Goal: Task Accomplishment & Management: Manage account settings

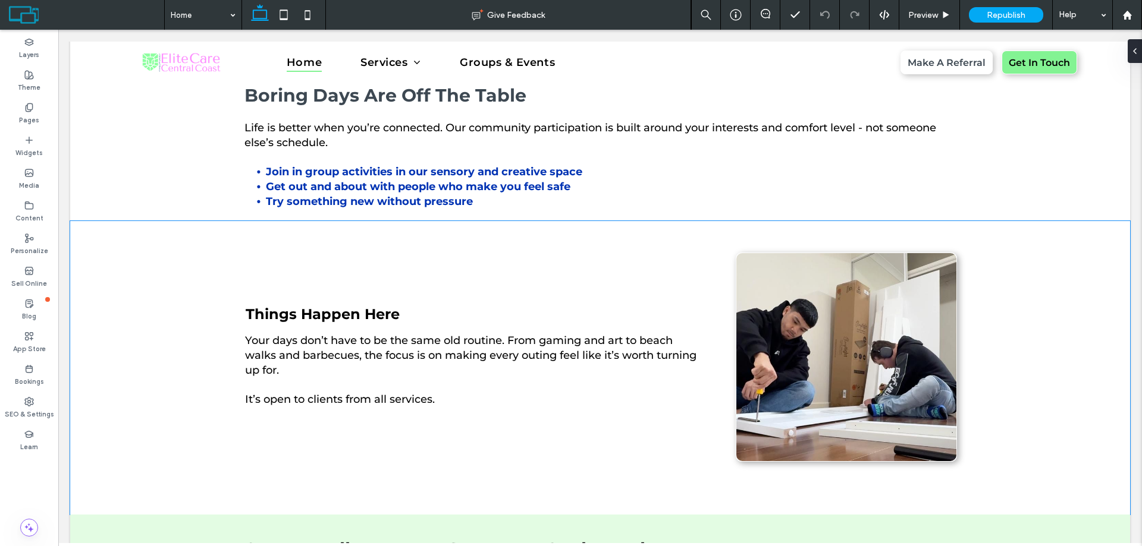
scroll to position [1784, 0]
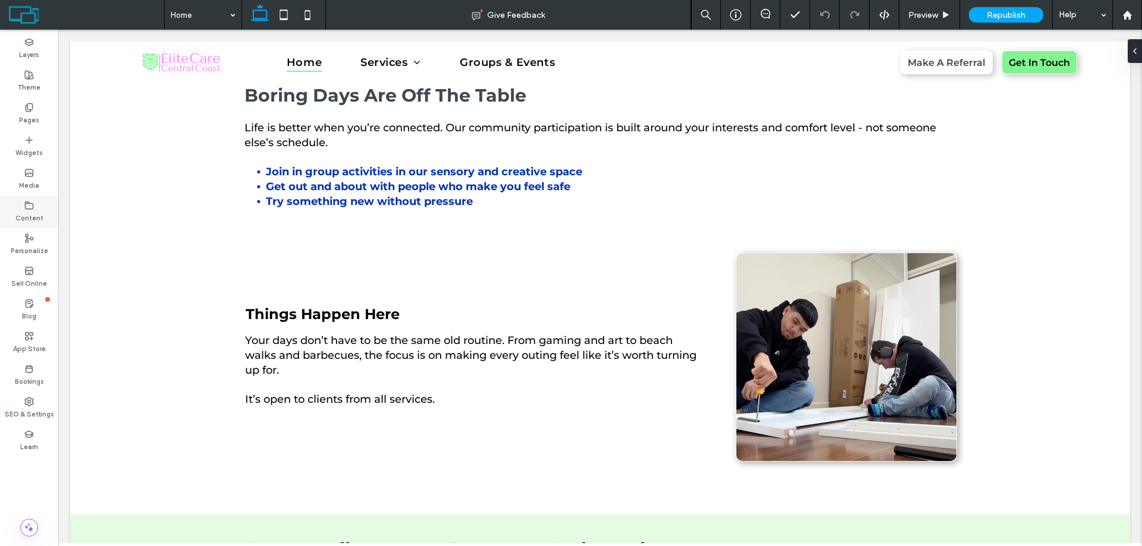
click at [24, 210] on label "Content" at bounding box center [29, 216] width 28 height 13
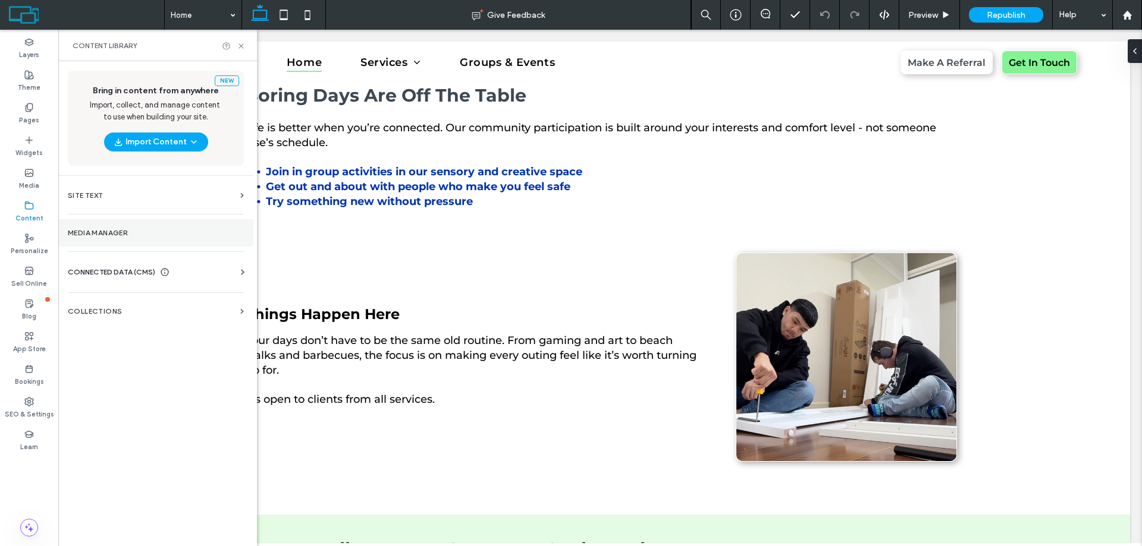
click at [124, 235] on label "Media Manager" at bounding box center [156, 233] width 176 height 8
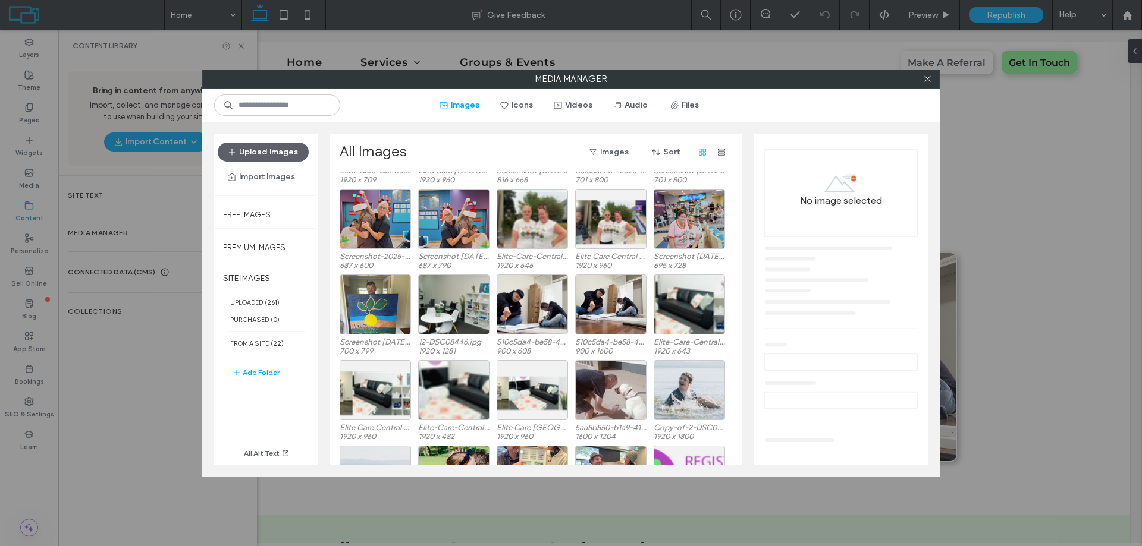
scroll to position [3757, 0]
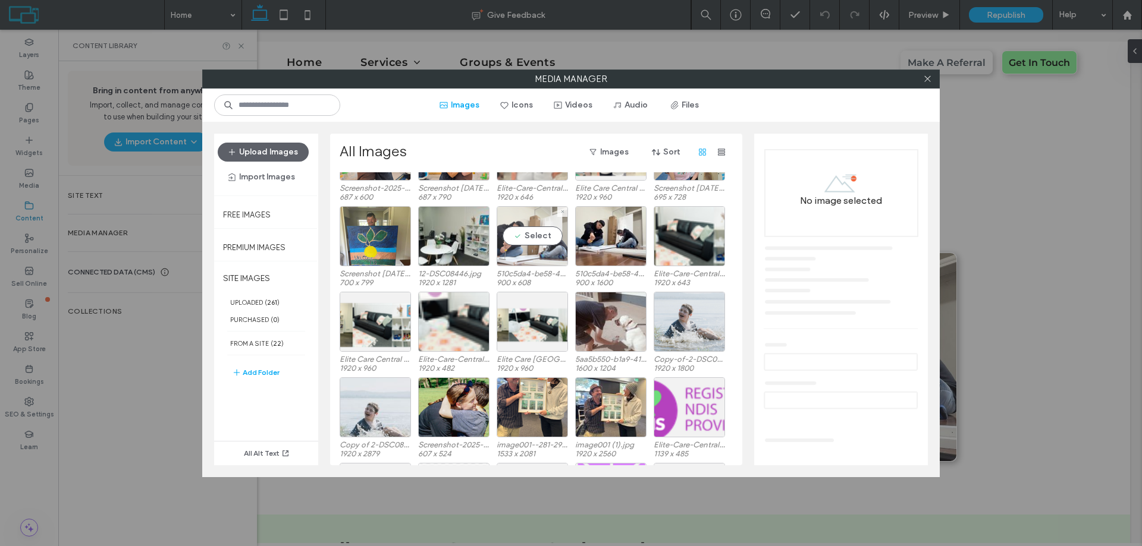
click at [519, 258] on div "Select" at bounding box center [532, 236] width 71 height 60
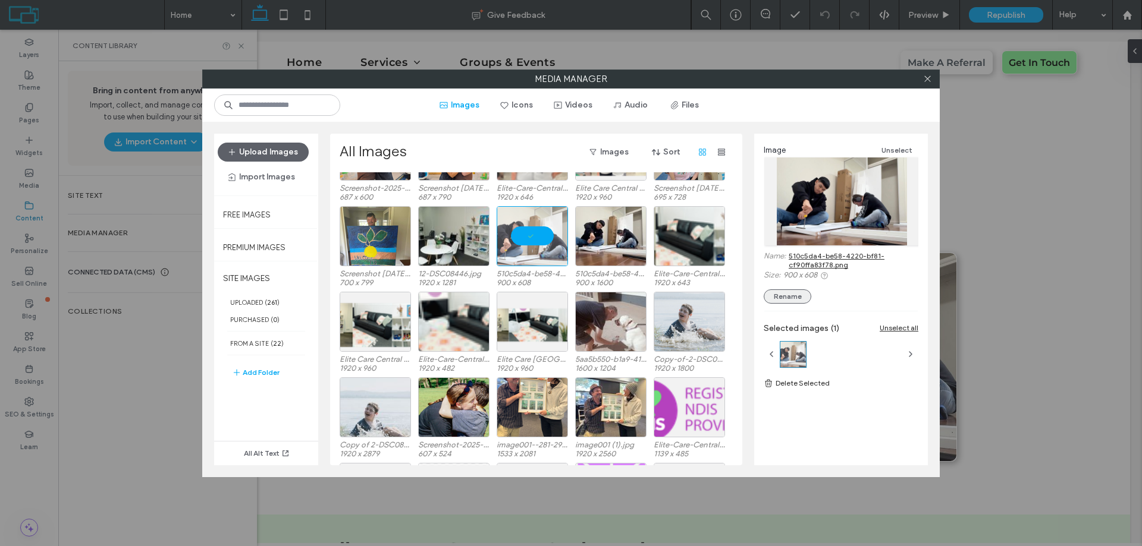
click at [791, 296] on button "Rename" at bounding box center [787, 297] width 48 height 14
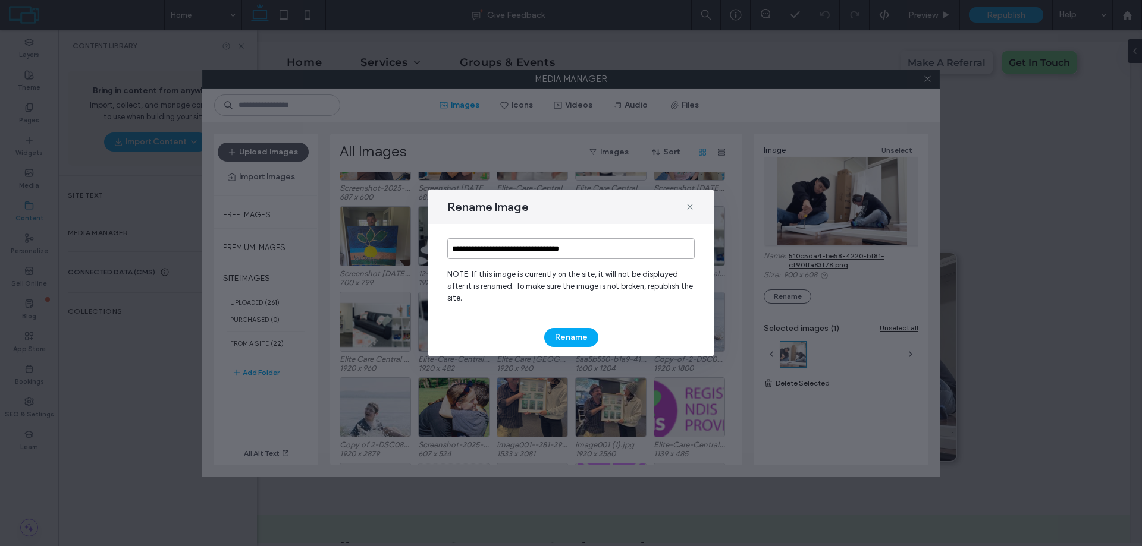
drag, startPoint x: 615, startPoint y: 254, endPoint x: 410, endPoint y: 273, distance: 206.0
click at [410, 273] on div "**********" at bounding box center [571, 273] width 1142 height 546
type input "**********"
click at [690, 209] on use at bounding box center [689, 206] width 5 height 5
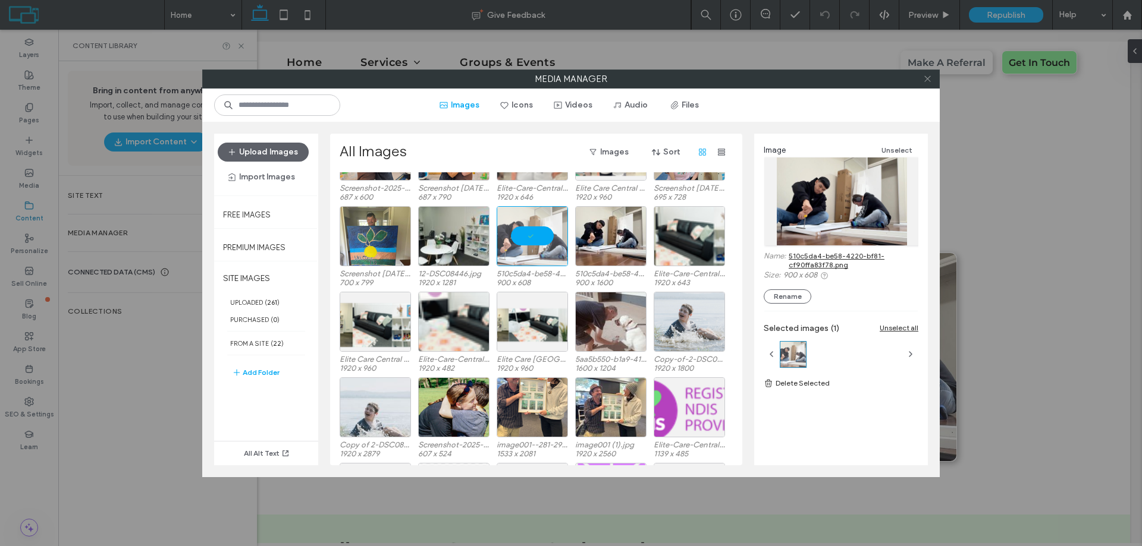
click at [925, 77] on icon at bounding box center [927, 78] width 9 height 9
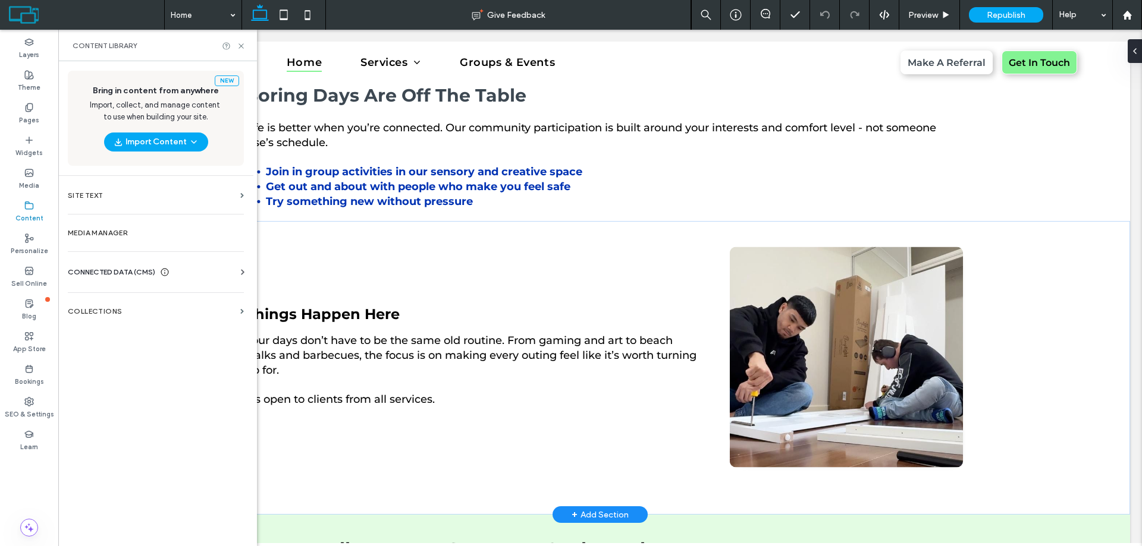
click at [805, 350] on img at bounding box center [846, 357] width 233 height 221
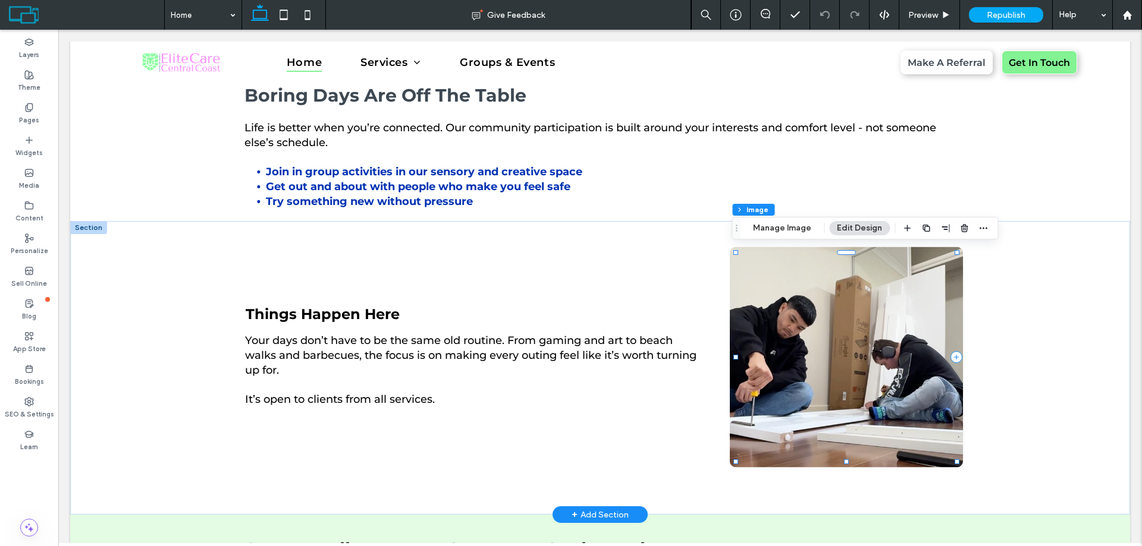
type input "**"
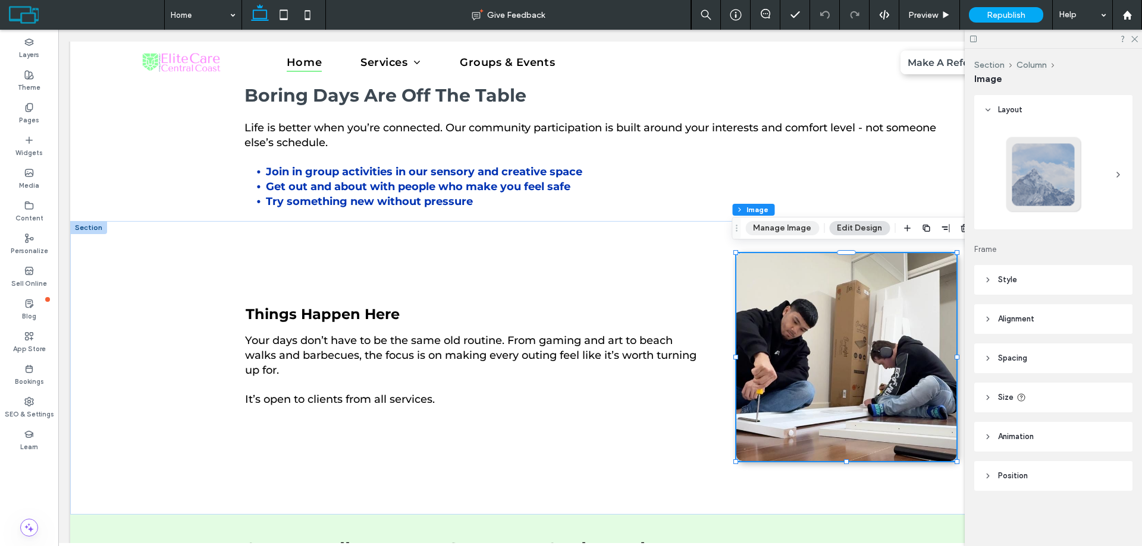
click at [801, 228] on button "Manage Image" at bounding box center [782, 228] width 74 height 14
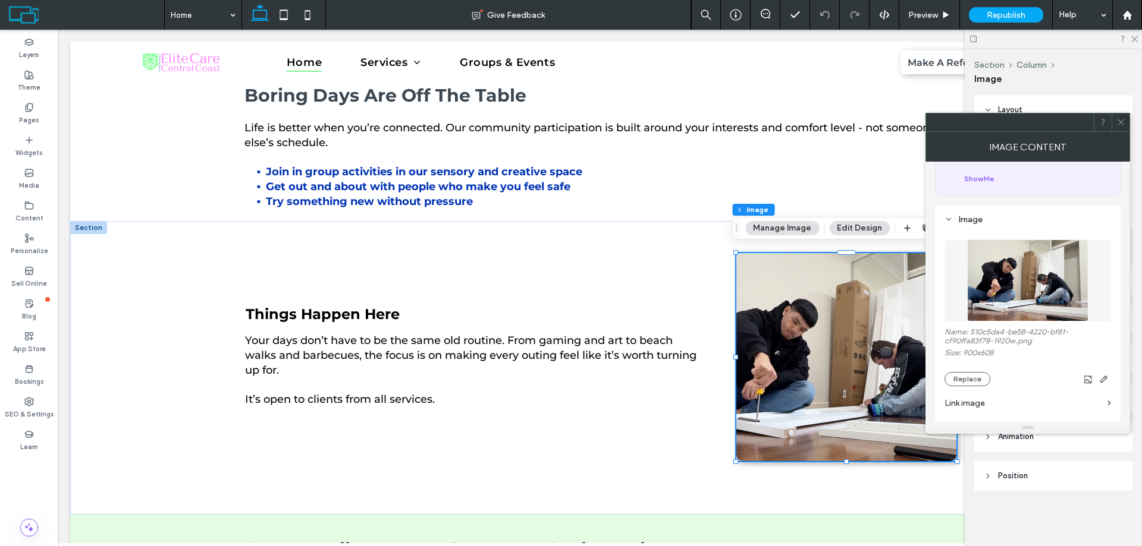
scroll to position [178, 0]
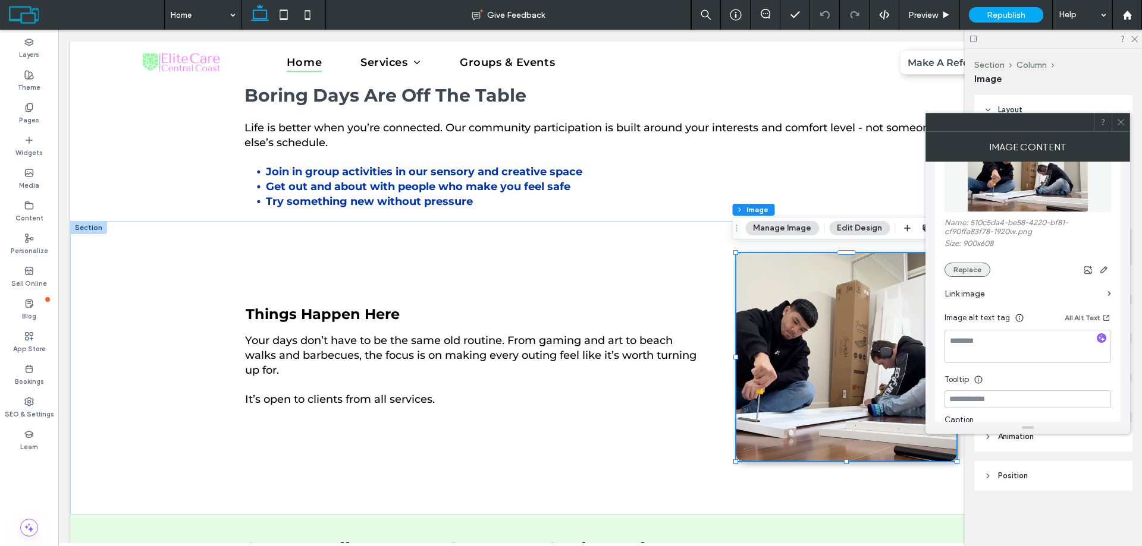
click at [958, 268] on button "Replace" at bounding box center [967, 270] width 46 height 14
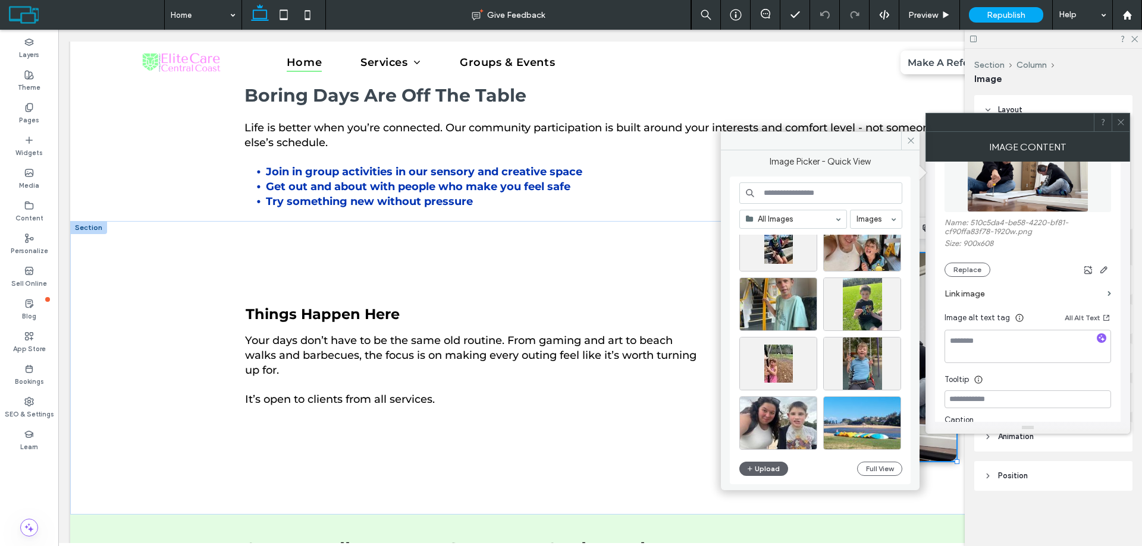
scroll to position [1580, 0]
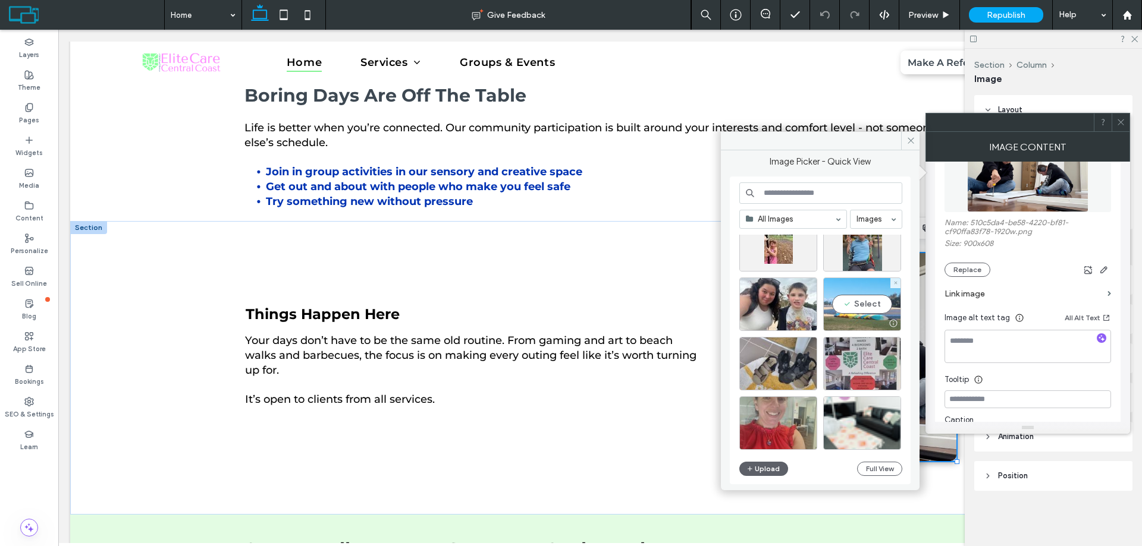
click at [869, 310] on div "Select" at bounding box center [862, 305] width 78 height 54
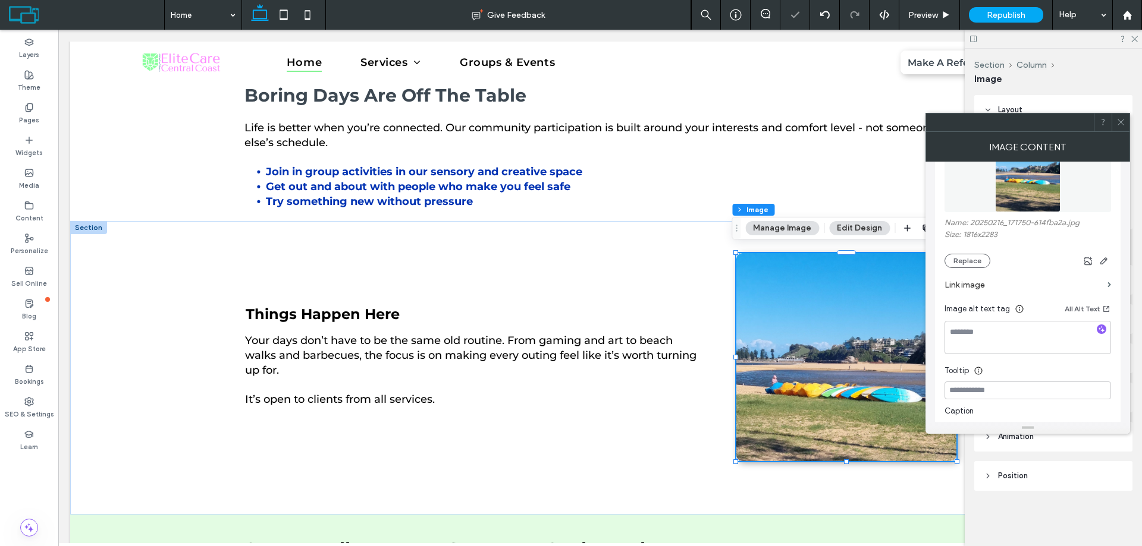
click at [1118, 125] on icon at bounding box center [1120, 122] width 9 height 9
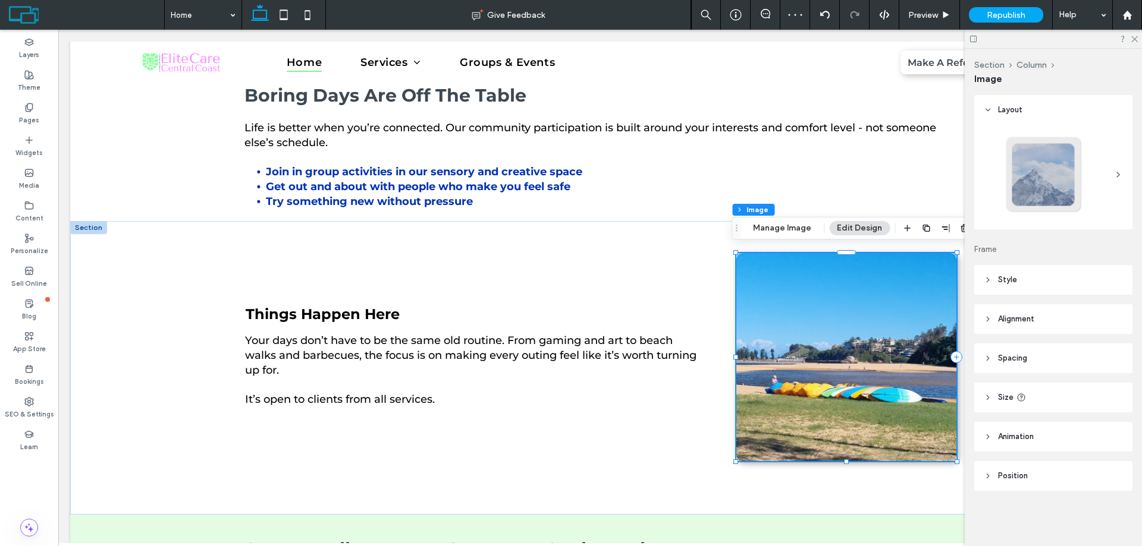
click at [1134, 42] on div at bounding box center [1052, 39] width 177 height 18
drag, startPoint x: 1134, startPoint y: 38, endPoint x: 972, endPoint y: 128, distance: 185.5
click at [1134, 38] on icon at bounding box center [1134, 38] width 8 height 8
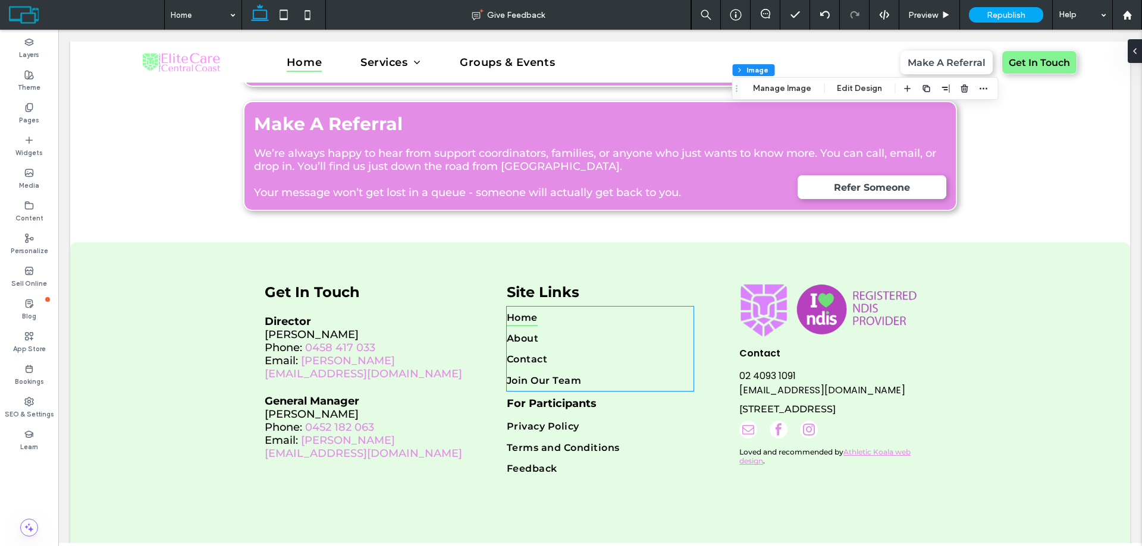
scroll to position [4173, 0]
click at [27, 109] on icon at bounding box center [29, 108] width 10 height 10
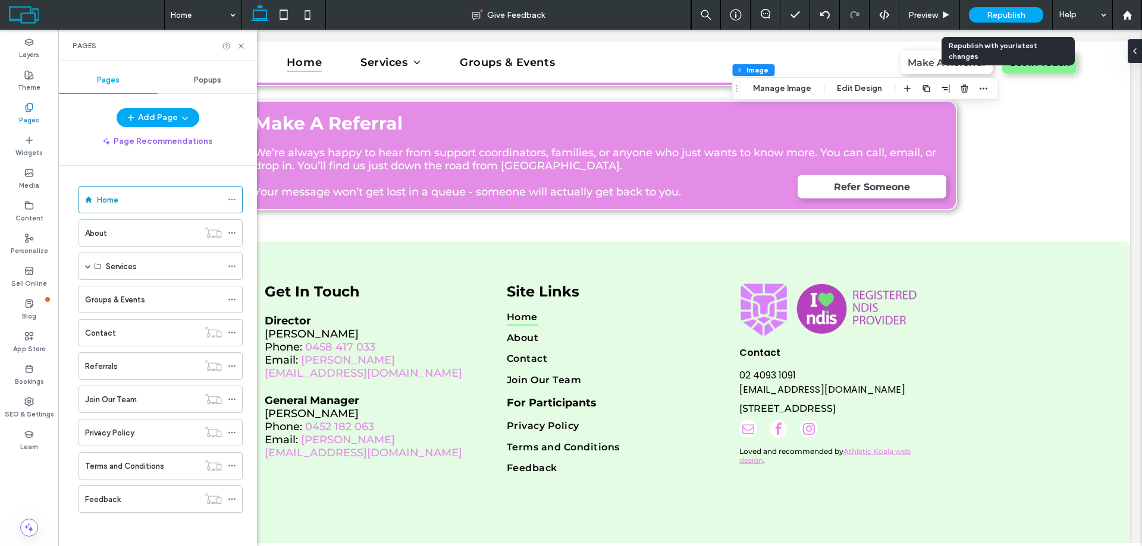
click at [1011, 13] on span "Republish" at bounding box center [1005, 15] width 39 height 10
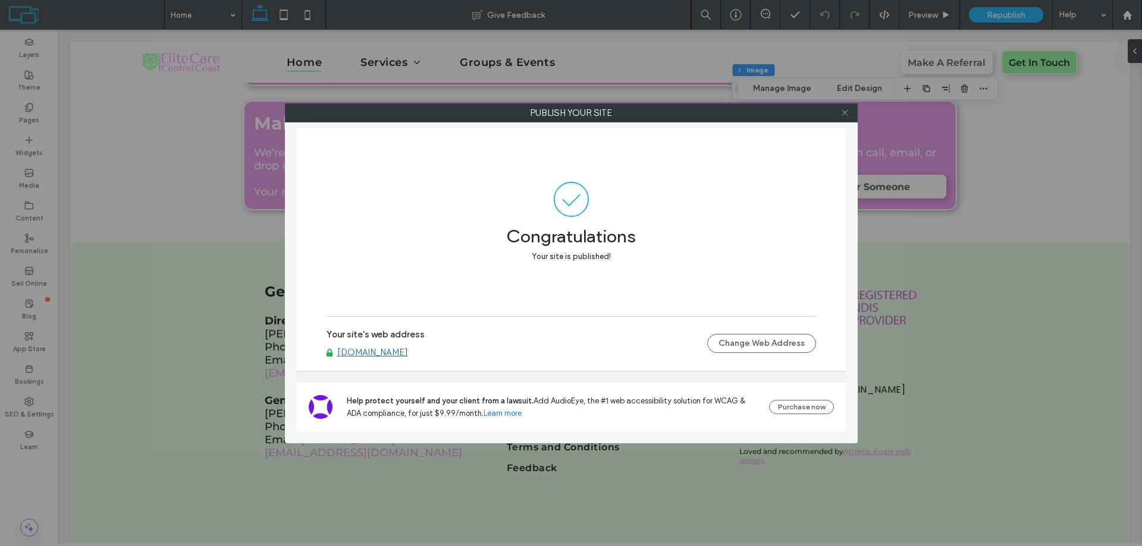
click at [846, 110] on icon at bounding box center [844, 112] width 9 height 9
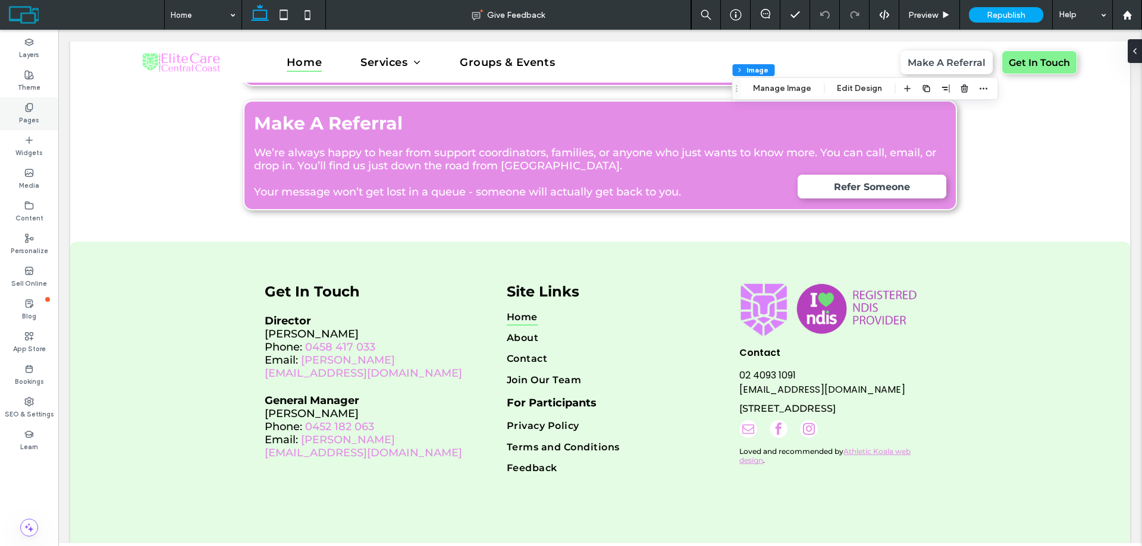
click at [29, 112] on icon at bounding box center [29, 108] width 10 height 10
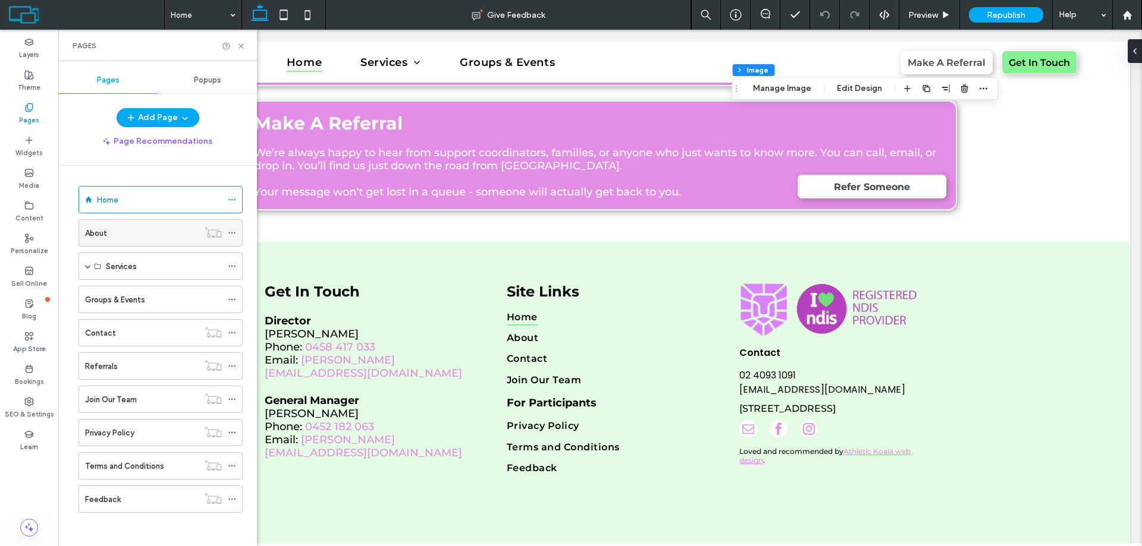
click at [97, 236] on label "About" at bounding box center [96, 233] width 22 height 21
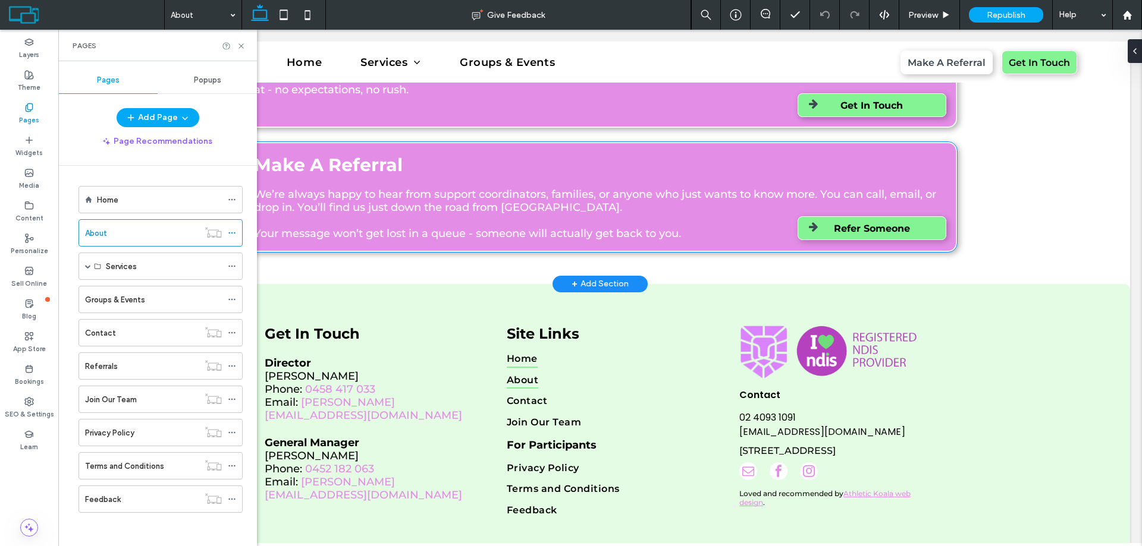
scroll to position [3261, 0]
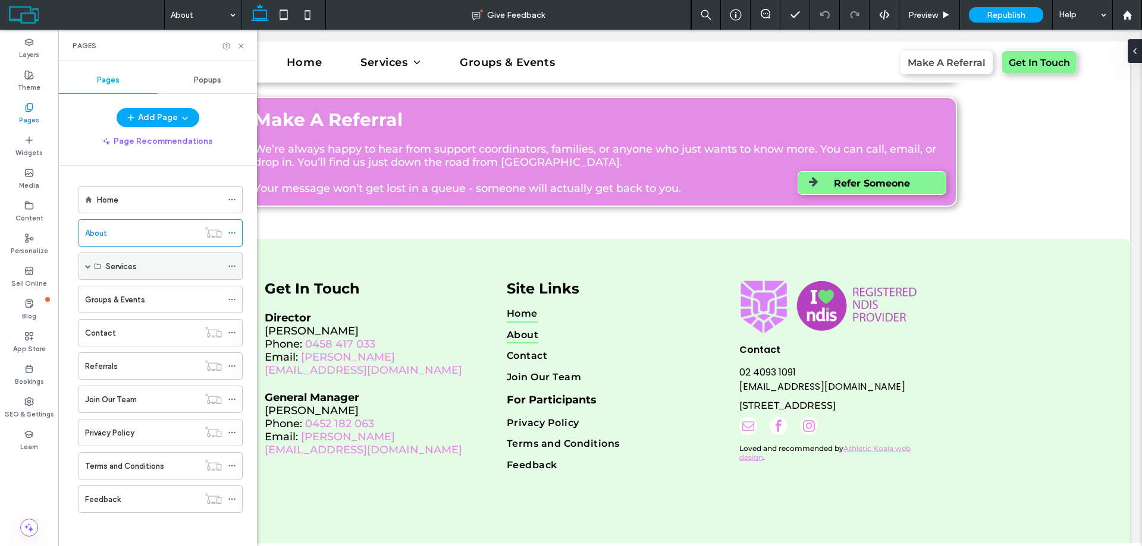
drag, startPoint x: 84, startPoint y: 268, endPoint x: 104, endPoint y: 287, distance: 27.3
click at [84, 268] on div "Services" at bounding box center [160, 266] width 164 height 27
click at [86, 268] on span at bounding box center [88, 266] width 6 height 6
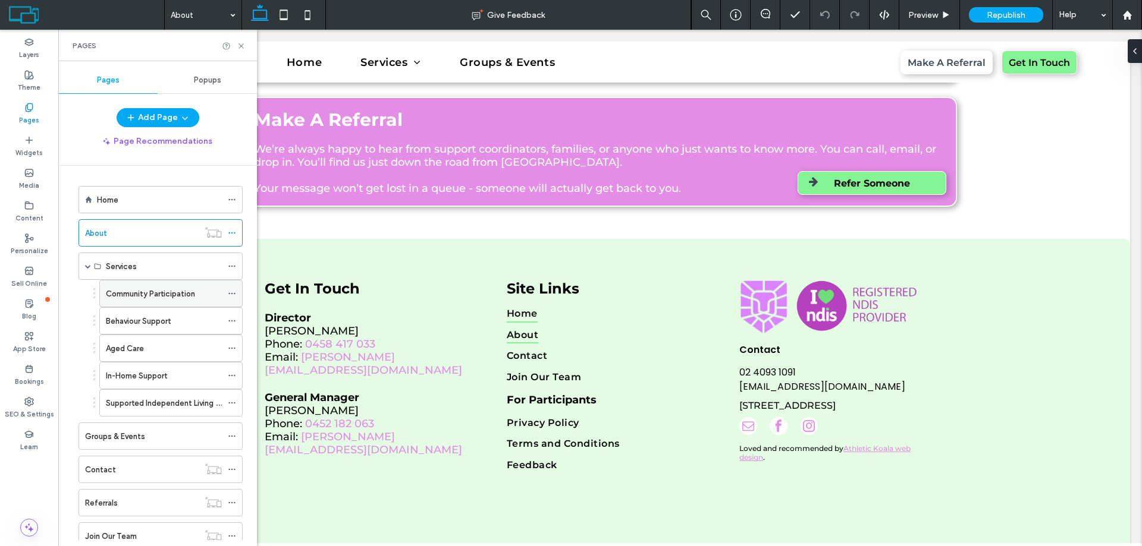
click at [144, 299] on label "Community Participation" at bounding box center [150, 294] width 89 height 21
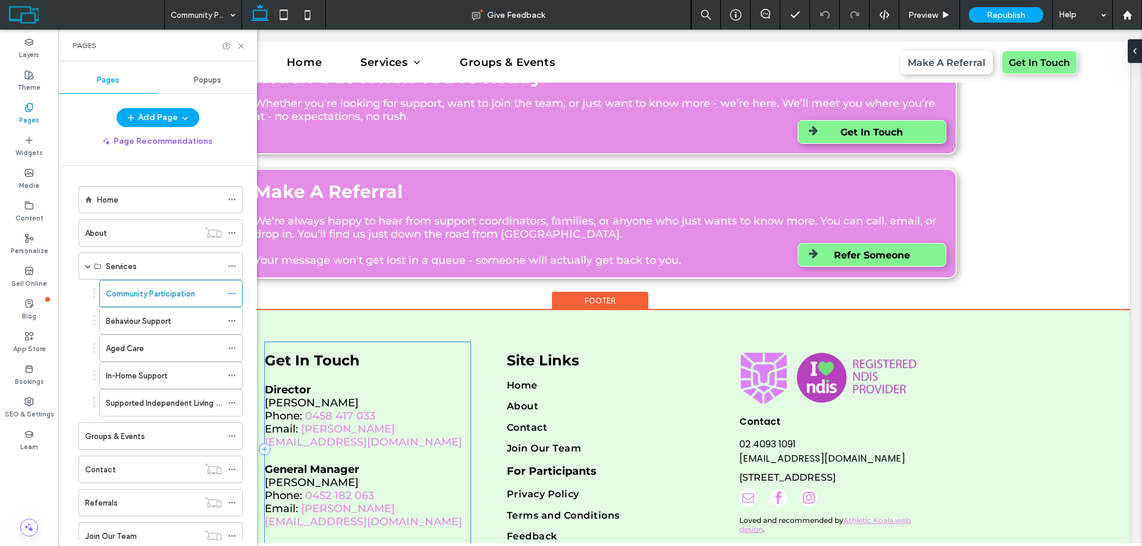
scroll to position [2884, 0]
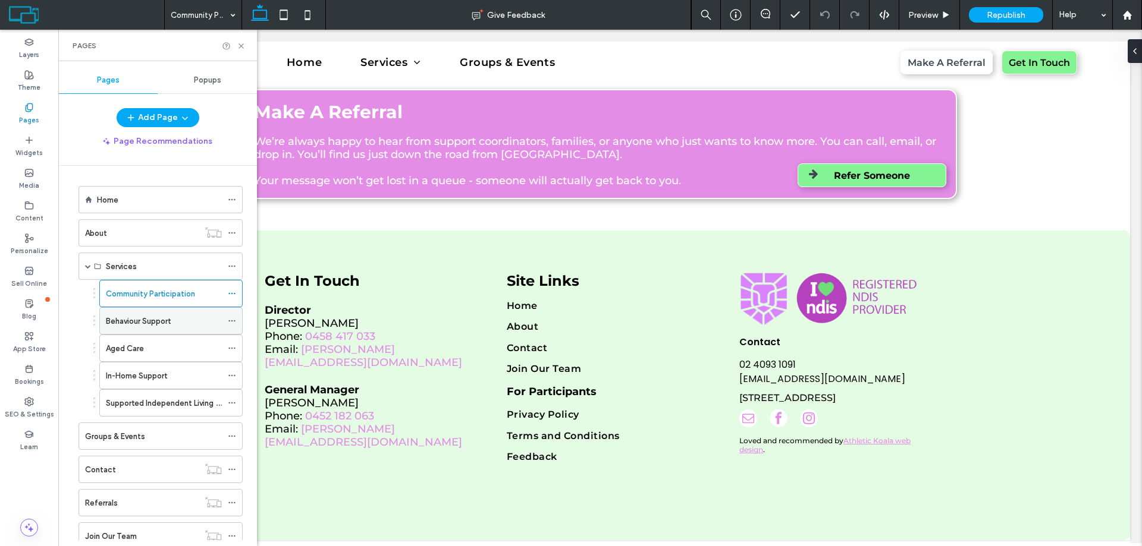
click at [161, 324] on label "Behaviour Support" at bounding box center [138, 321] width 65 height 21
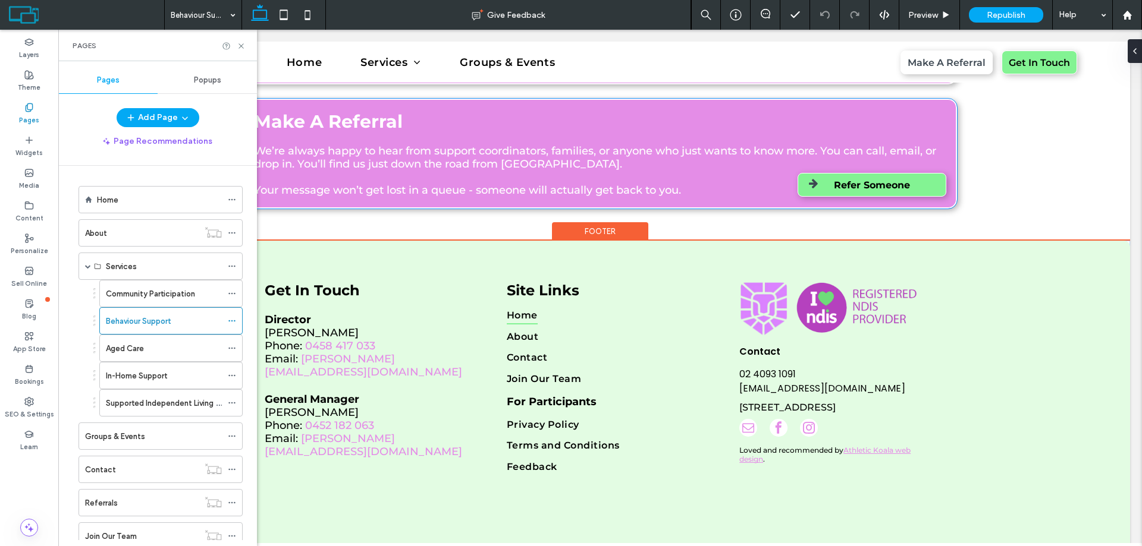
scroll to position [2682, 0]
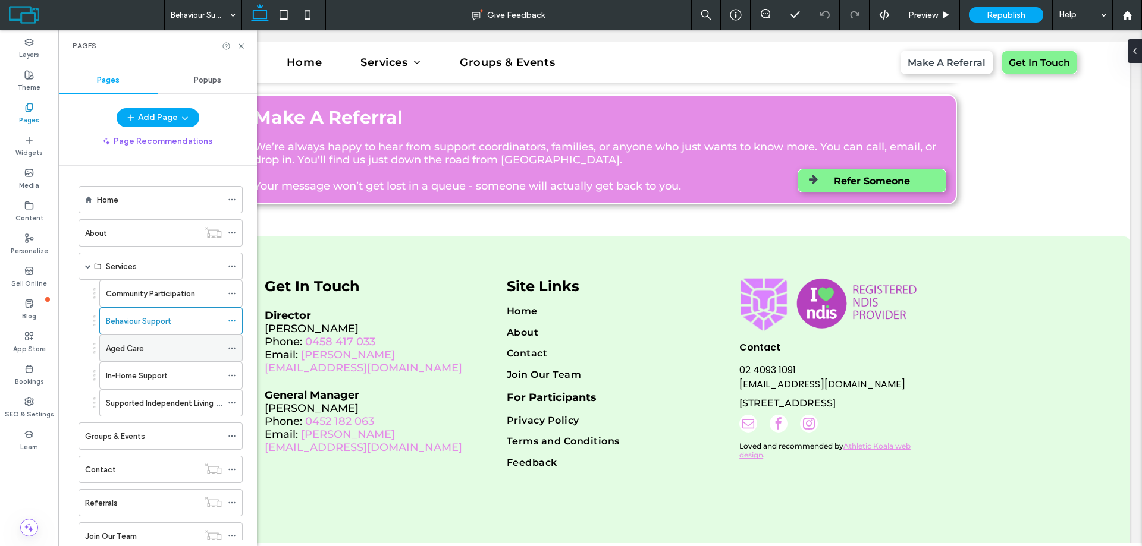
click at [142, 347] on label "Aged Care" at bounding box center [125, 348] width 38 height 21
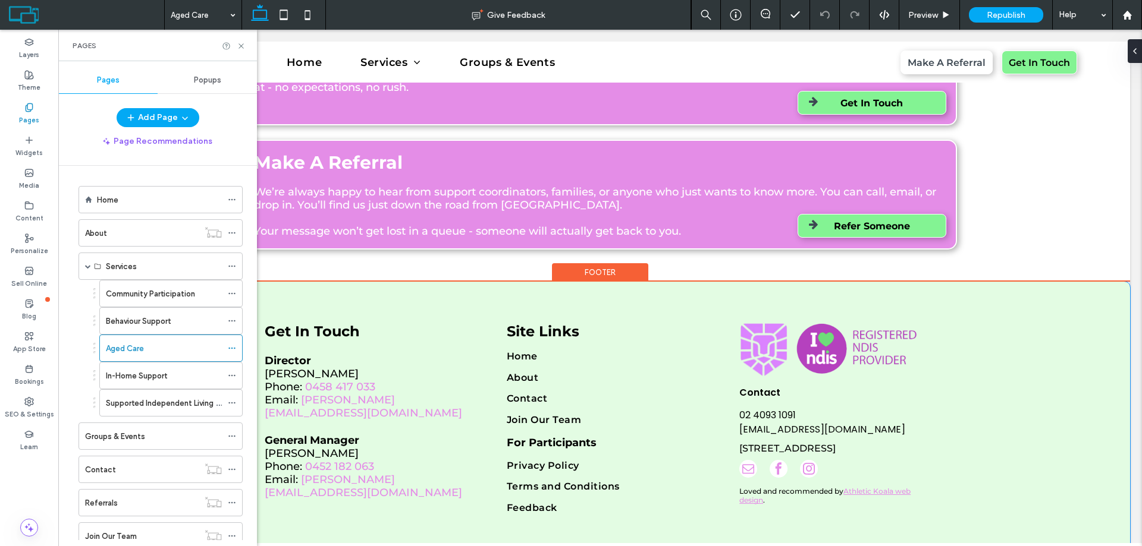
scroll to position [1852, 0]
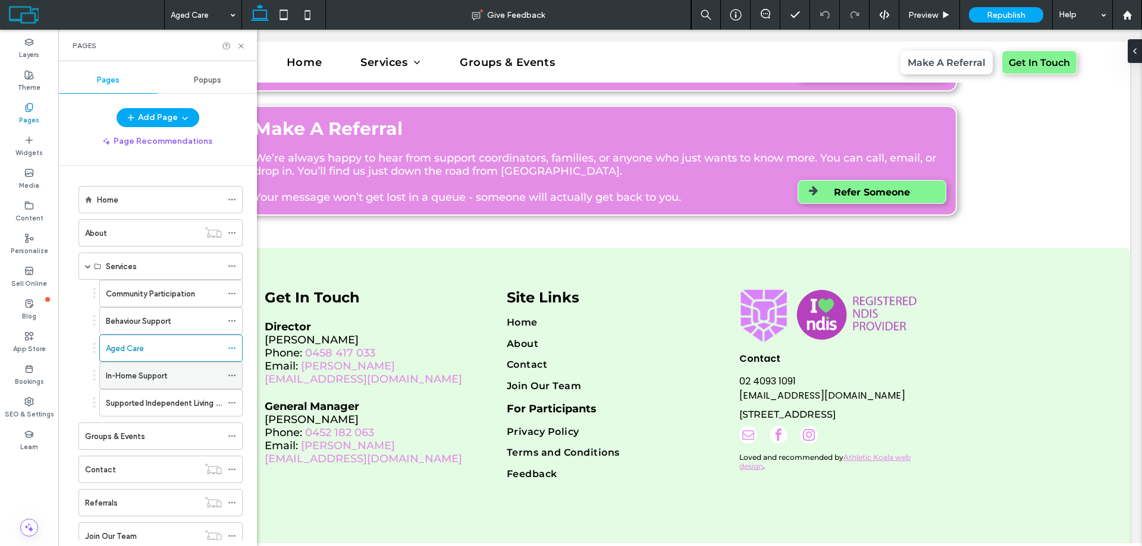
click at [155, 382] on label "In-Home Support" at bounding box center [136, 376] width 61 height 21
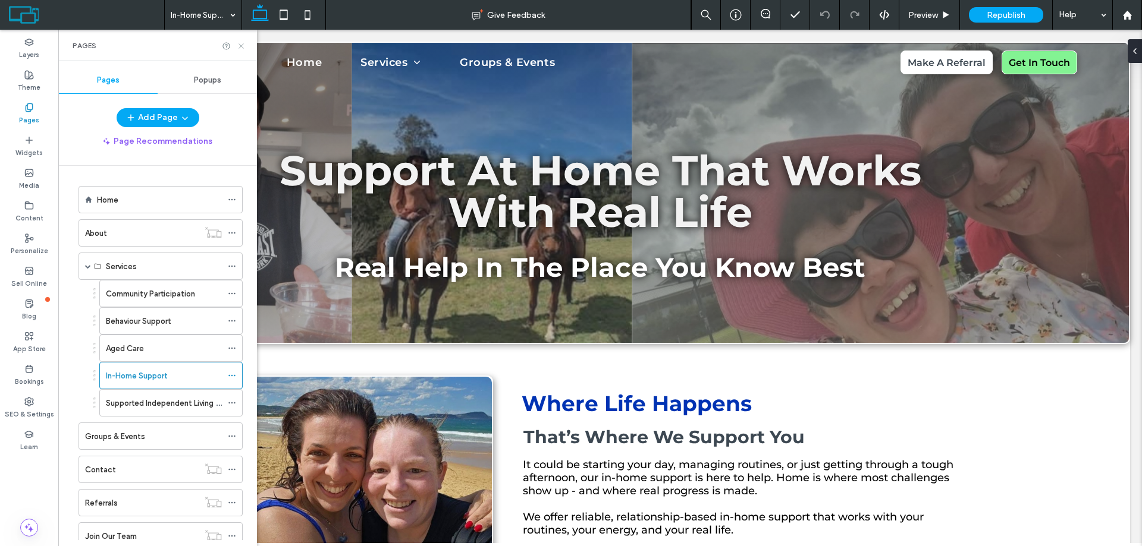
click at [240, 49] on icon at bounding box center [241, 46] width 9 height 9
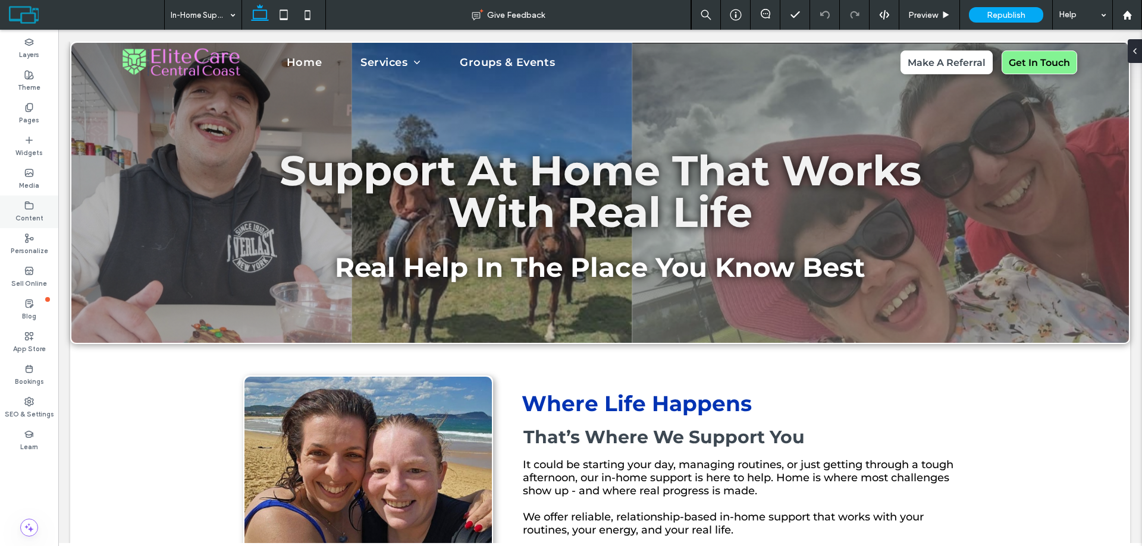
click at [30, 207] on icon at bounding box center [29, 206] width 10 height 10
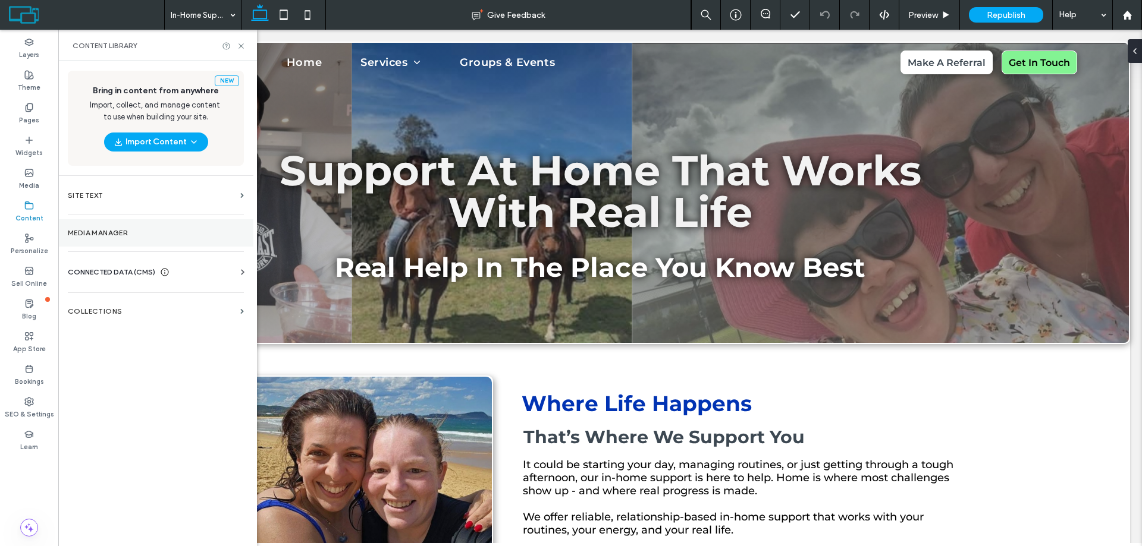
click at [95, 235] on label "Media Manager" at bounding box center [156, 233] width 176 height 8
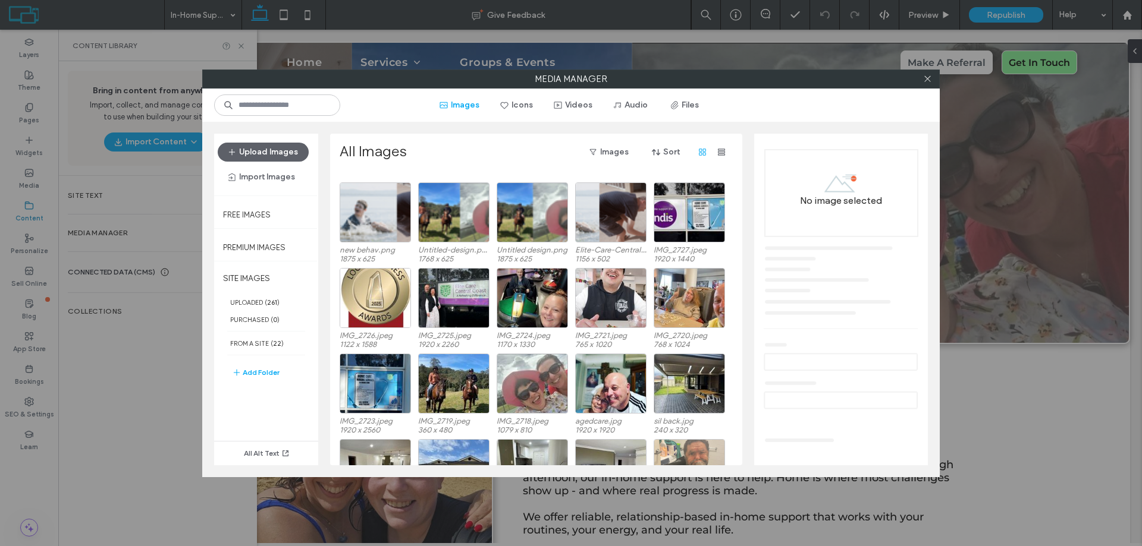
scroll to position [59, 0]
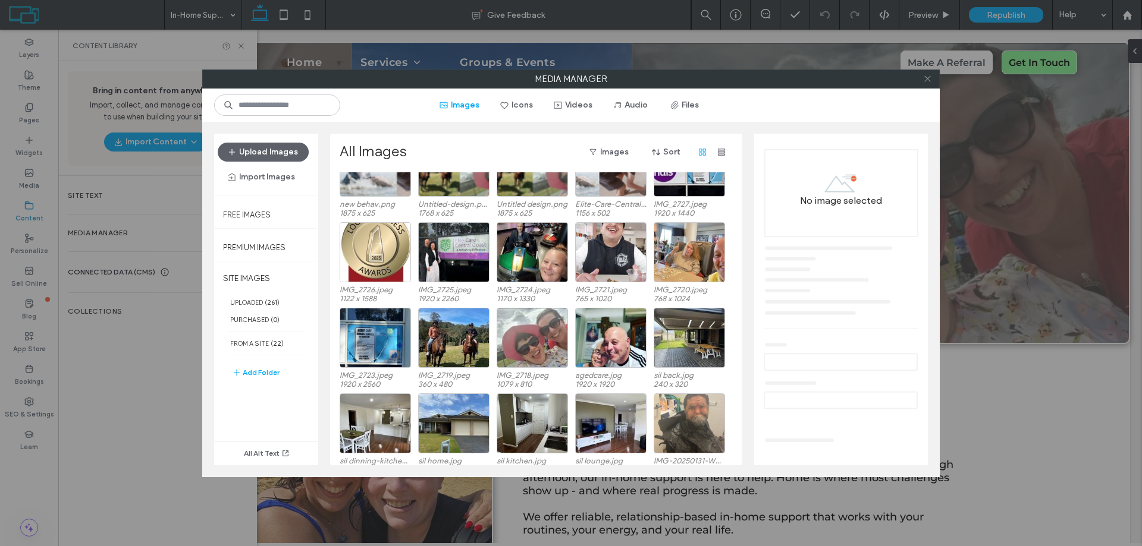
click at [927, 78] on icon at bounding box center [927, 78] width 9 height 9
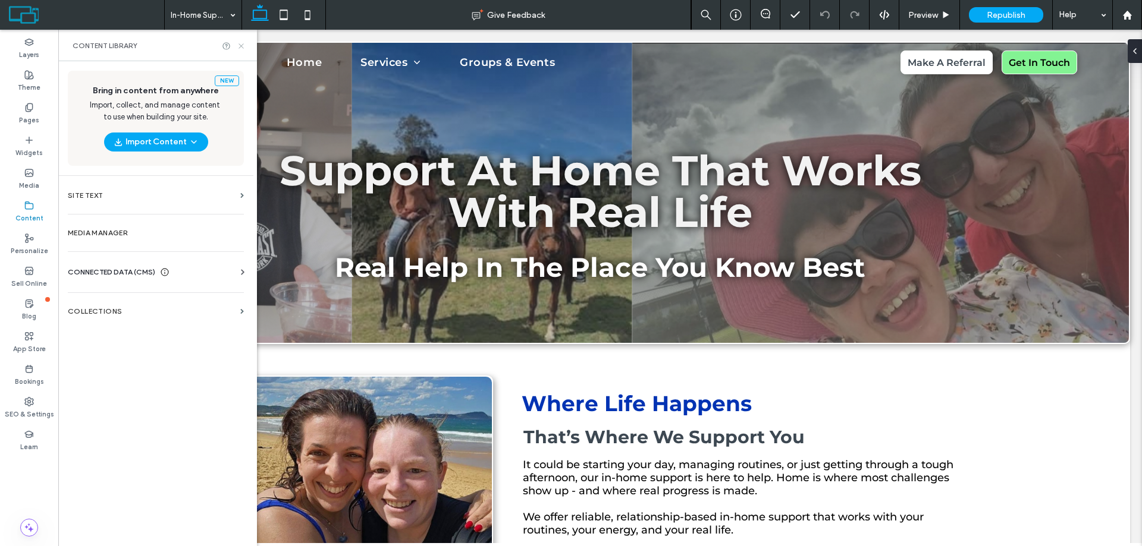
drag, startPoint x: 240, startPoint y: 45, endPoint x: 190, endPoint y: 62, distance: 52.6
click at [240, 45] on icon at bounding box center [241, 46] width 9 height 9
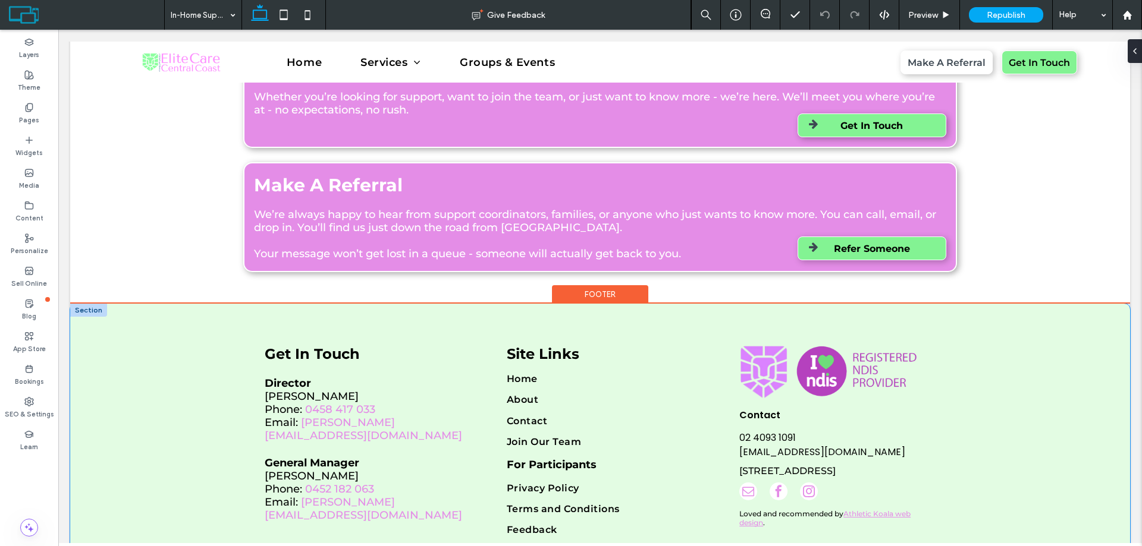
scroll to position [2328, 0]
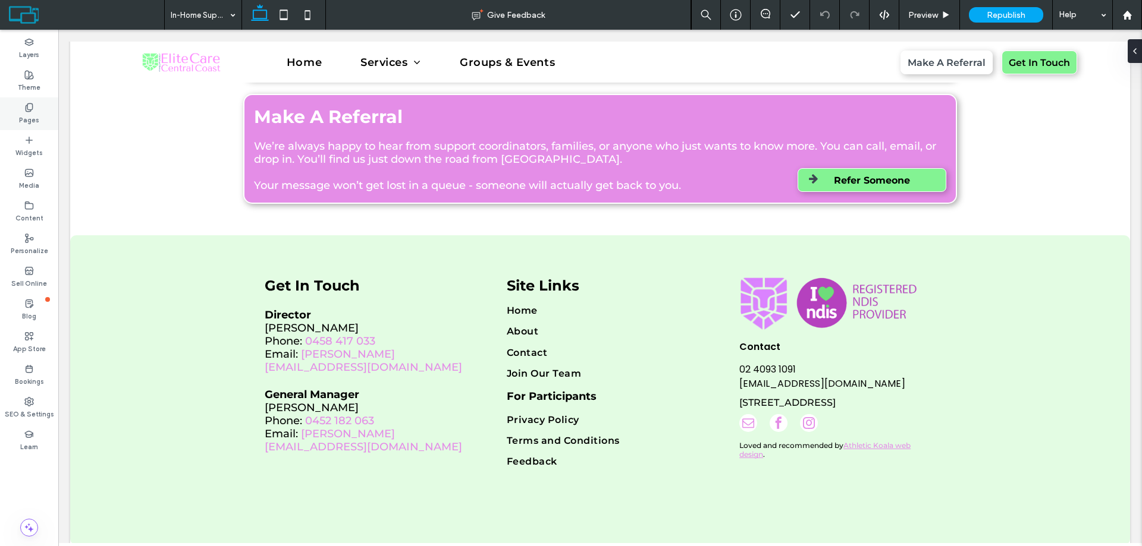
click at [30, 121] on label "Pages" at bounding box center [29, 118] width 20 height 13
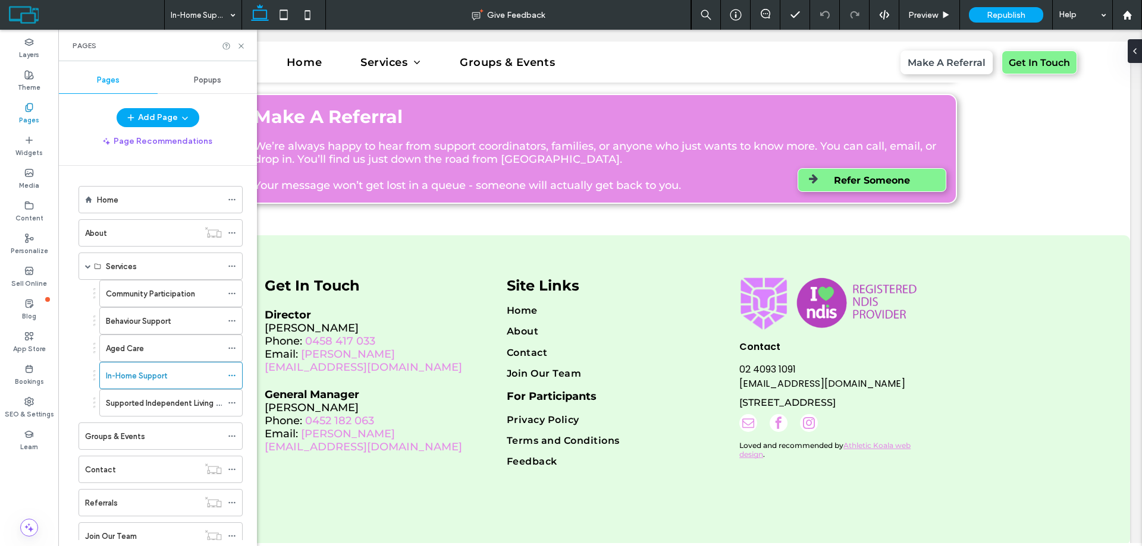
drag, startPoint x: 154, startPoint y: 408, endPoint x: 253, endPoint y: 424, distance: 100.6
click at [154, 407] on label "Supported Independent Living (SIL)" at bounding box center [168, 403] width 125 height 21
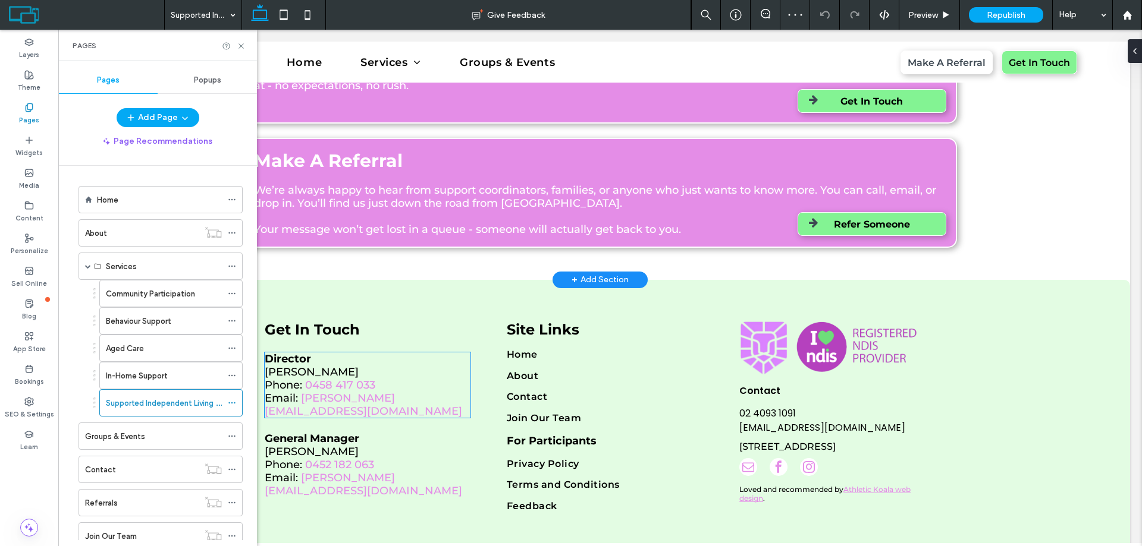
scroll to position [2059, 0]
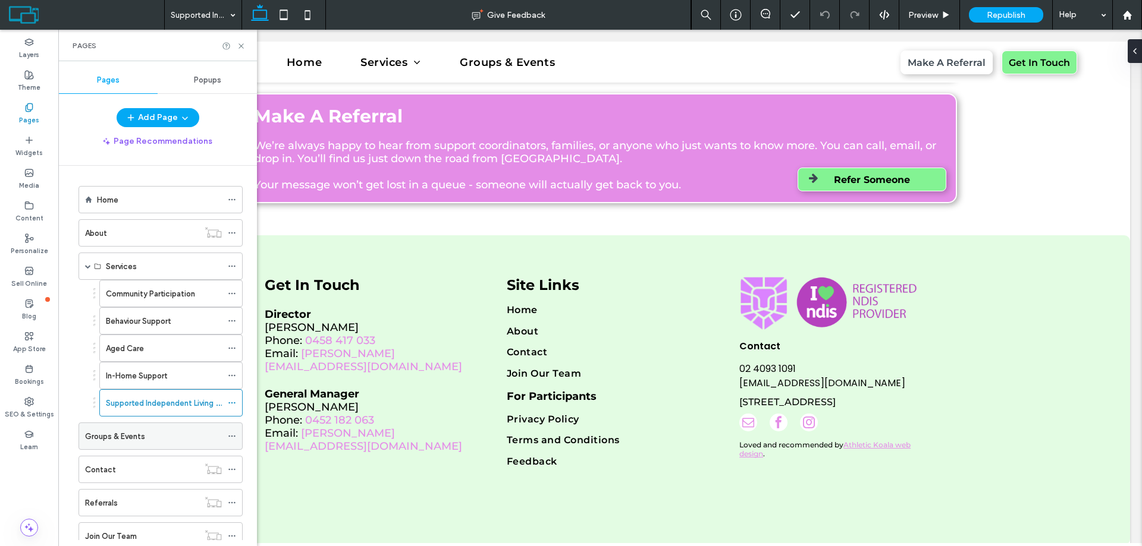
click at [129, 436] on label "Groups & Events" at bounding box center [115, 436] width 60 height 21
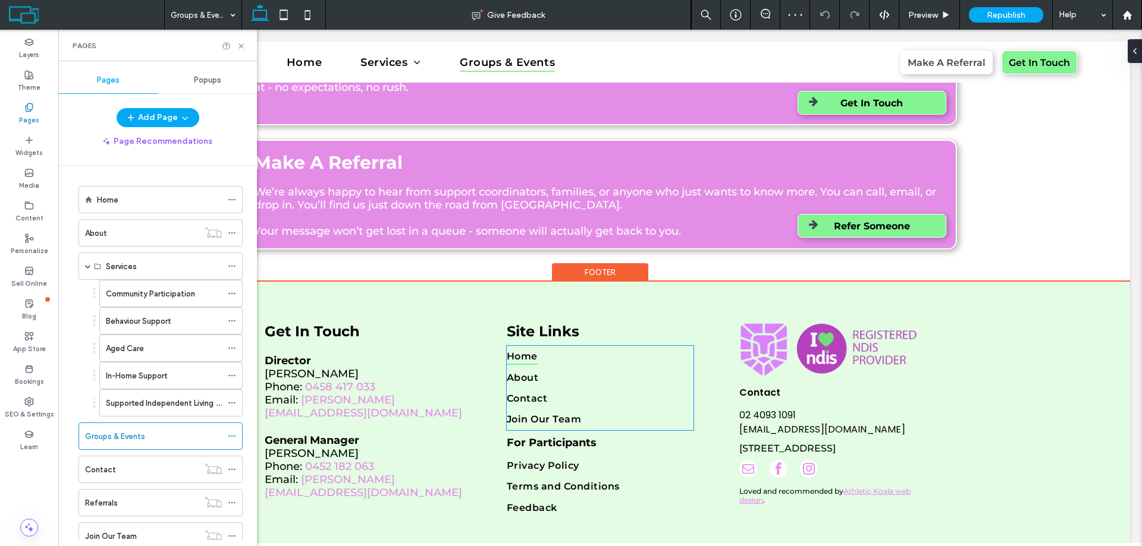
scroll to position [2116, 0]
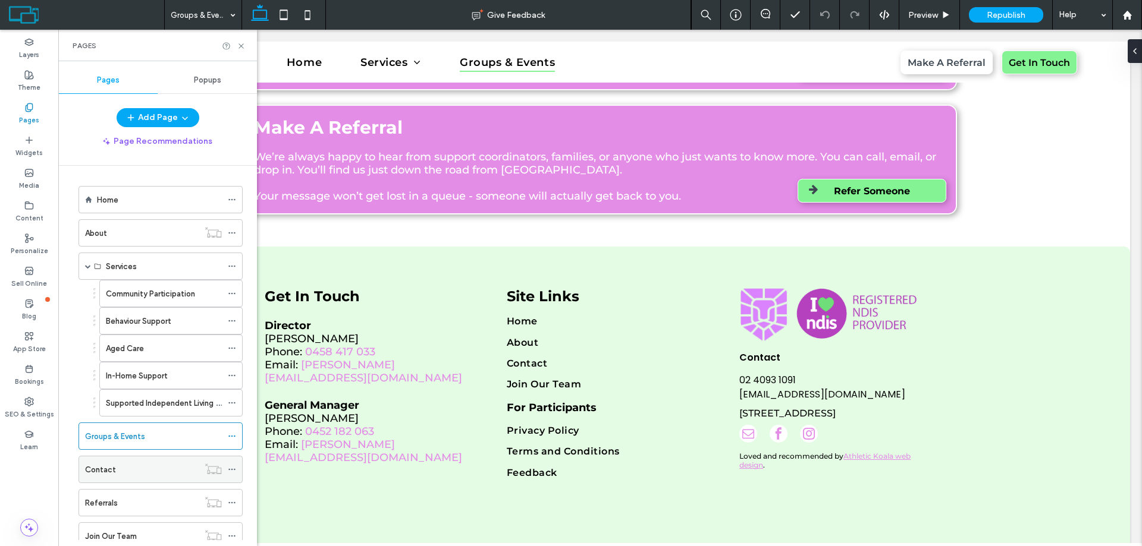
click at [118, 466] on div "Contact" at bounding box center [142, 470] width 114 height 12
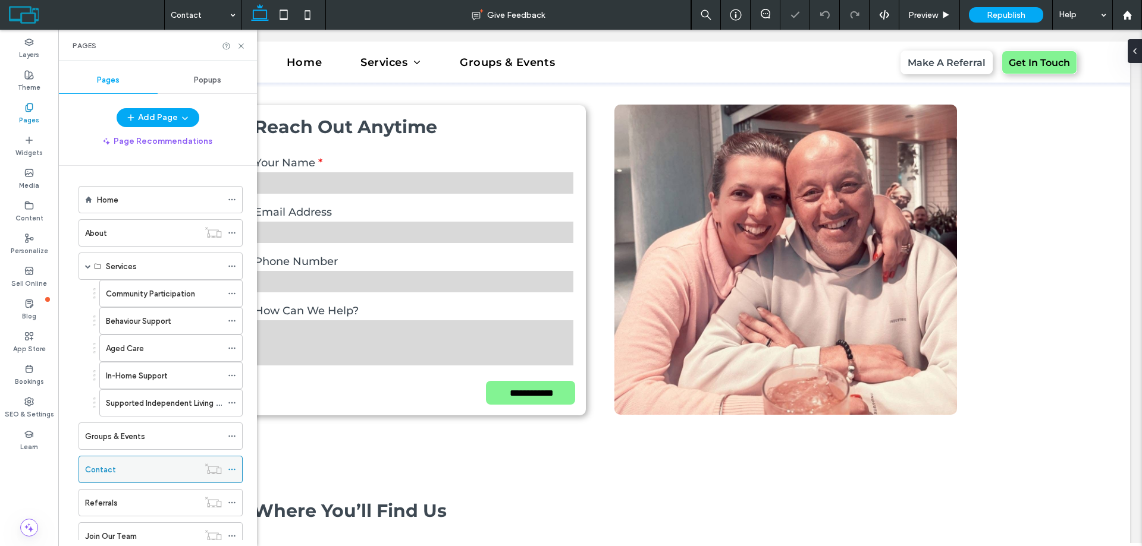
scroll to position [972, 0]
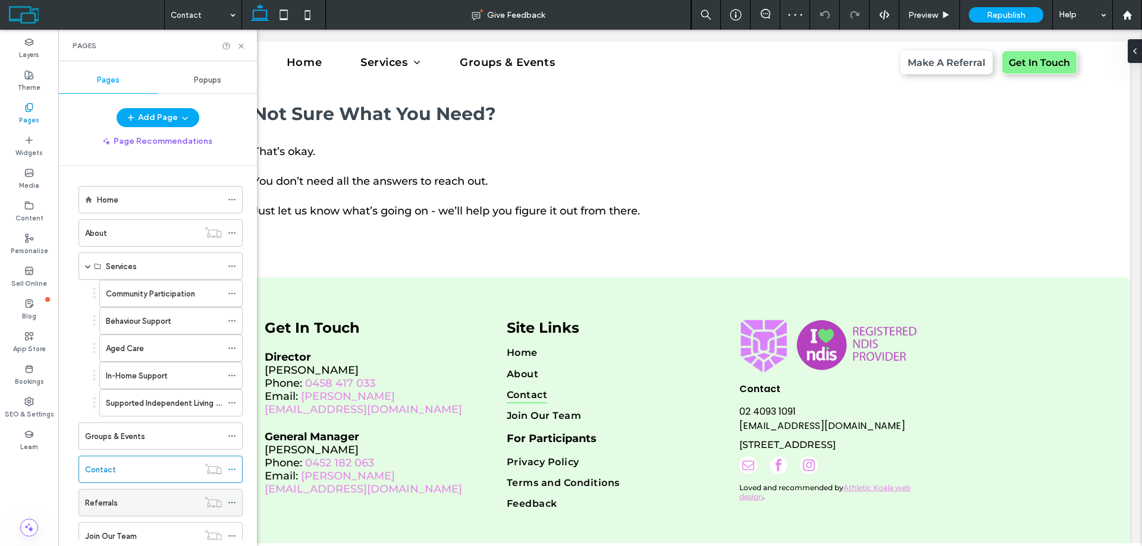
click at [113, 498] on label "Referrals" at bounding box center [101, 503] width 33 height 21
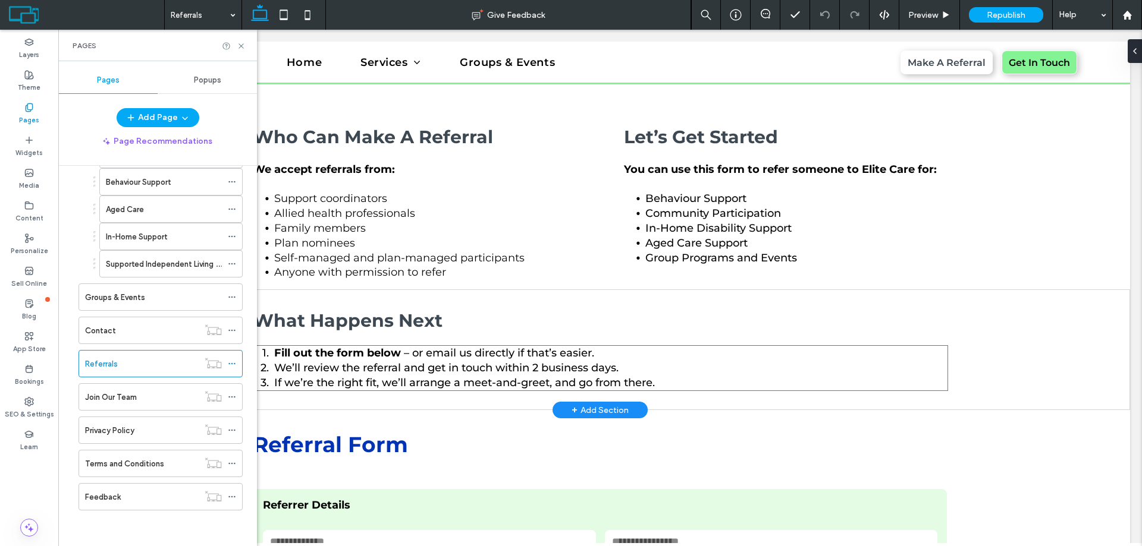
scroll to position [469, 0]
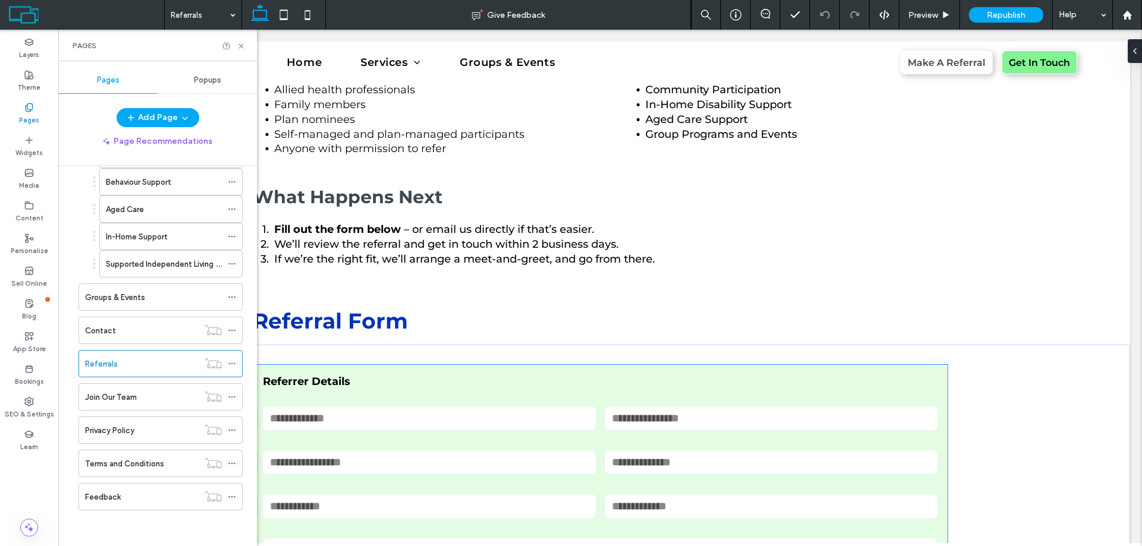
click at [448, 375] on p "Referrer Details" at bounding box center [600, 381] width 674 height 13
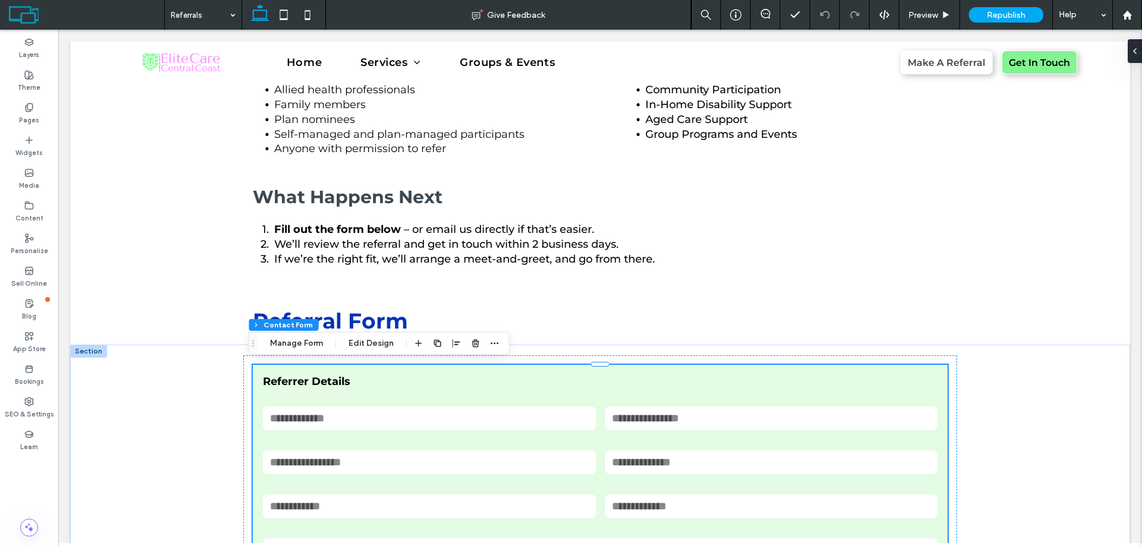
type input "*"
type input "***"
type input "*"
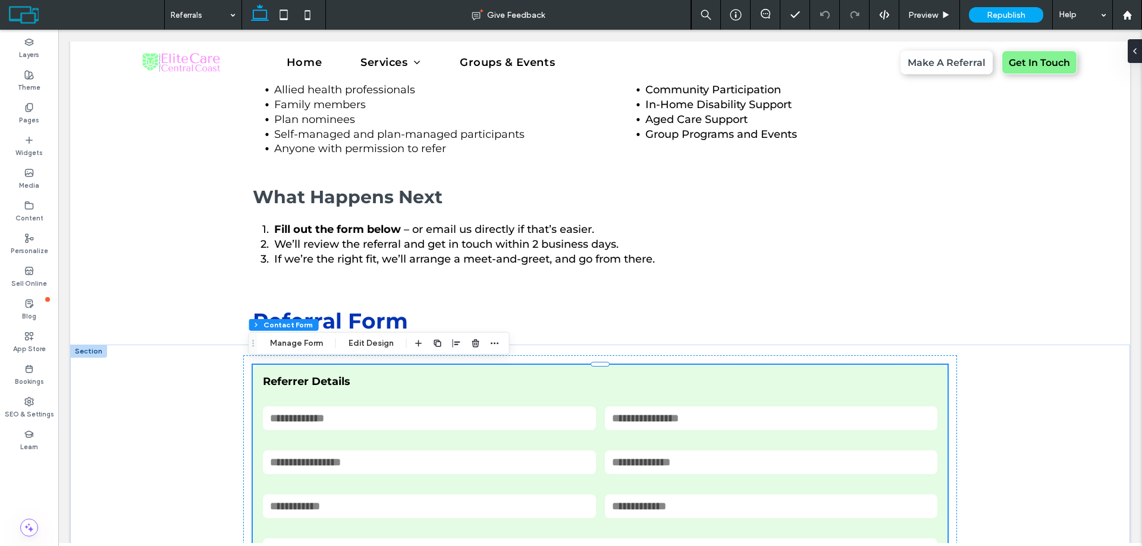
type input "***"
type input "**"
click at [289, 346] on button "Manage Form" at bounding box center [296, 344] width 68 height 14
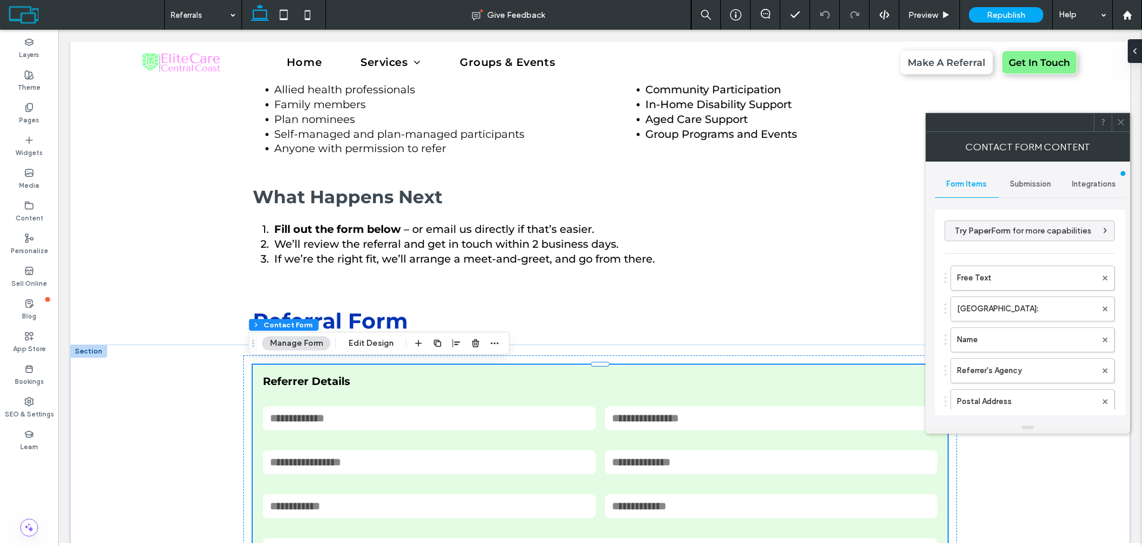
click at [1027, 187] on span "Submission" at bounding box center [1030, 185] width 41 height 10
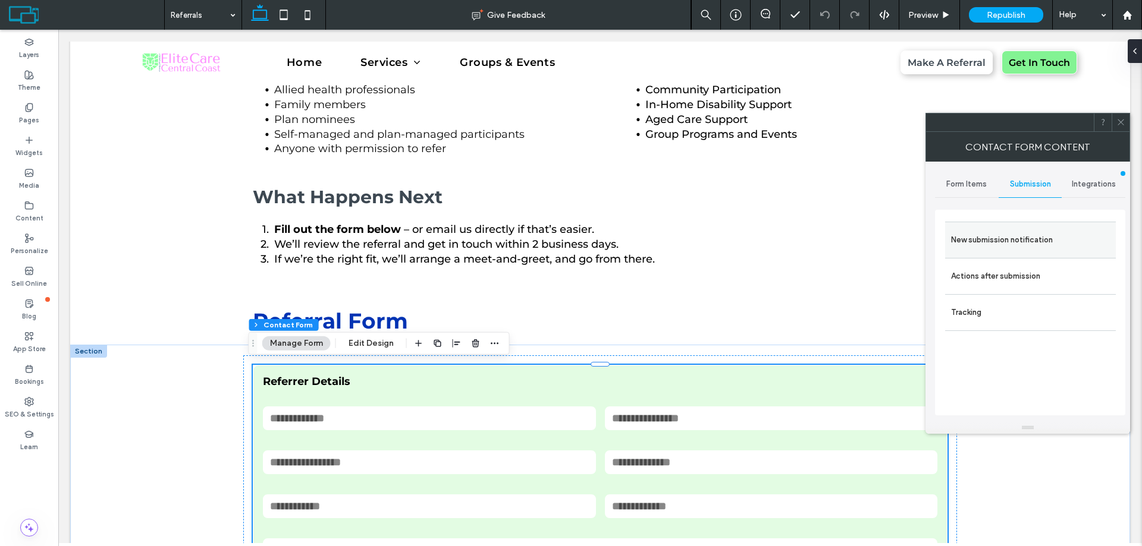
click at [1014, 238] on label "New submission notification" at bounding box center [1030, 240] width 159 height 24
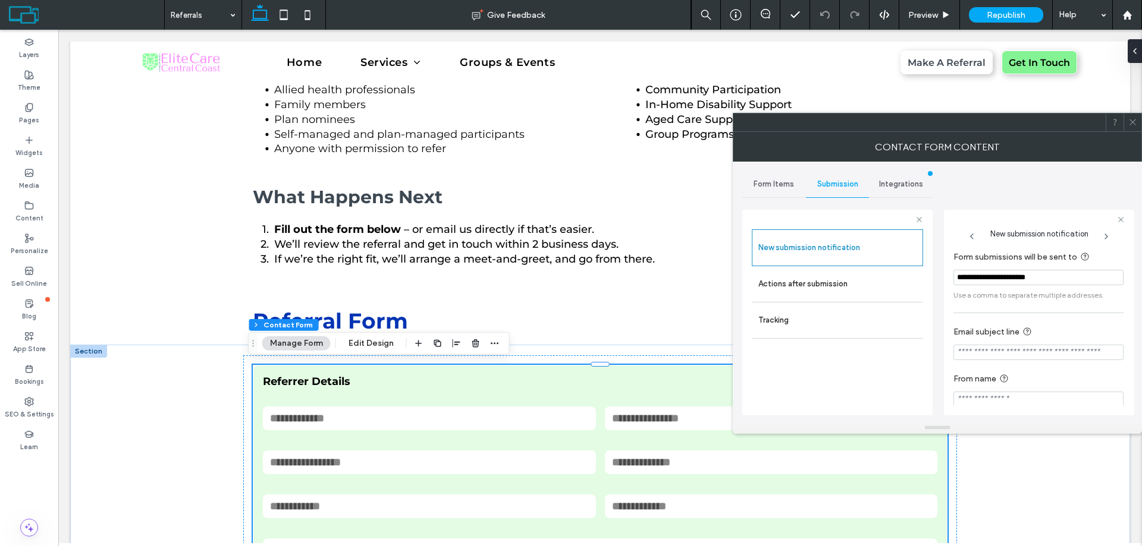
click at [1130, 121] on icon at bounding box center [1132, 122] width 9 height 9
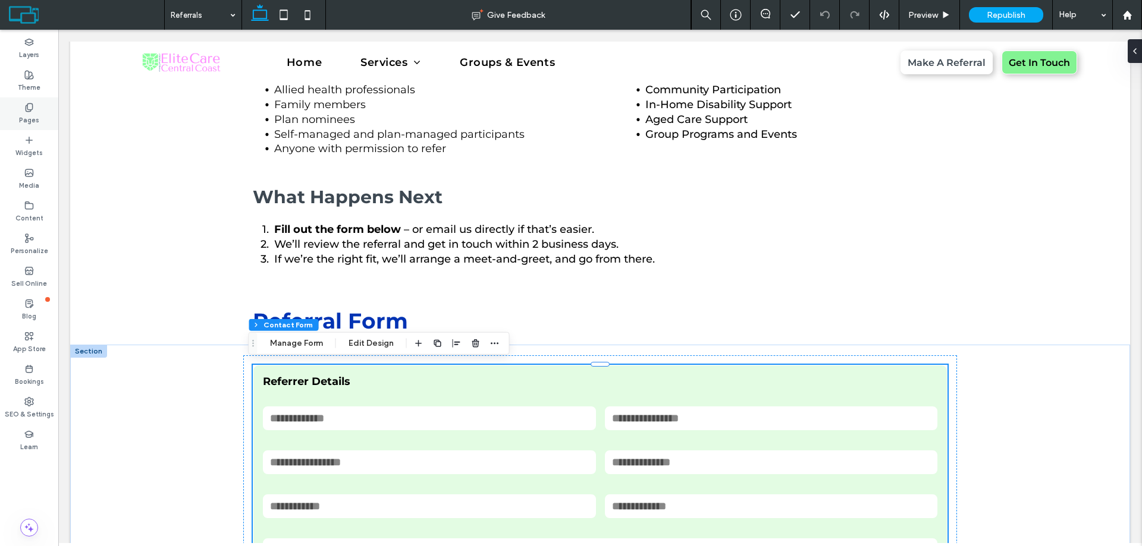
click at [24, 108] on div "Pages" at bounding box center [29, 114] width 58 height 33
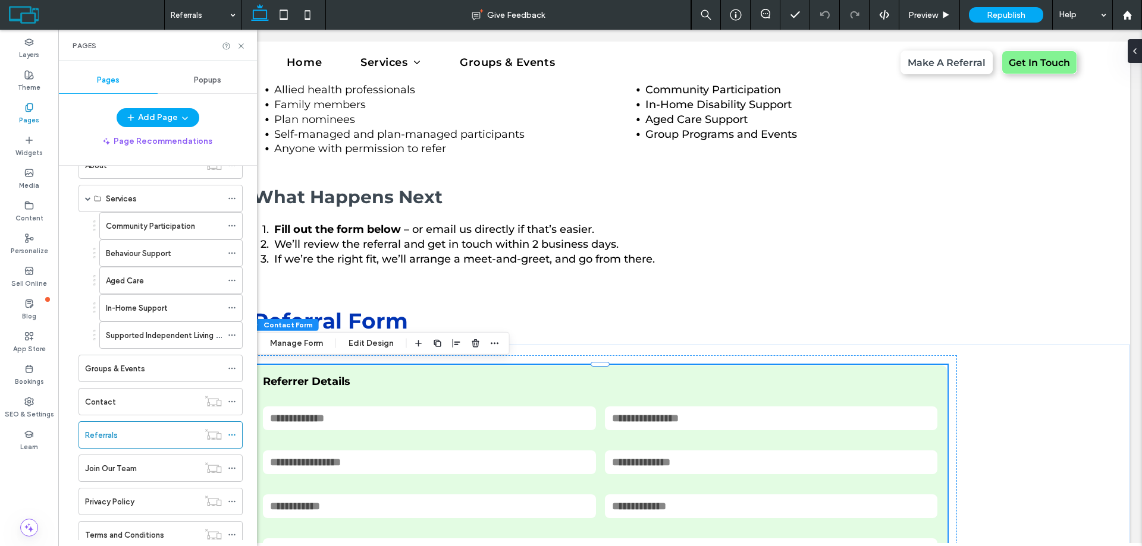
scroll to position [139, 0]
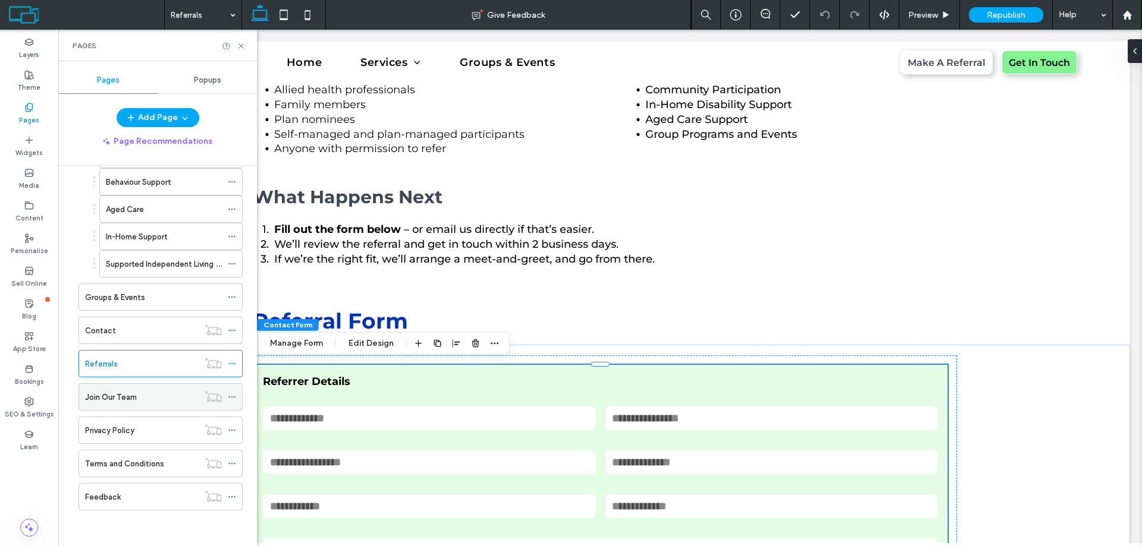
click at [142, 392] on div "Join Our Team" at bounding box center [142, 397] width 114 height 12
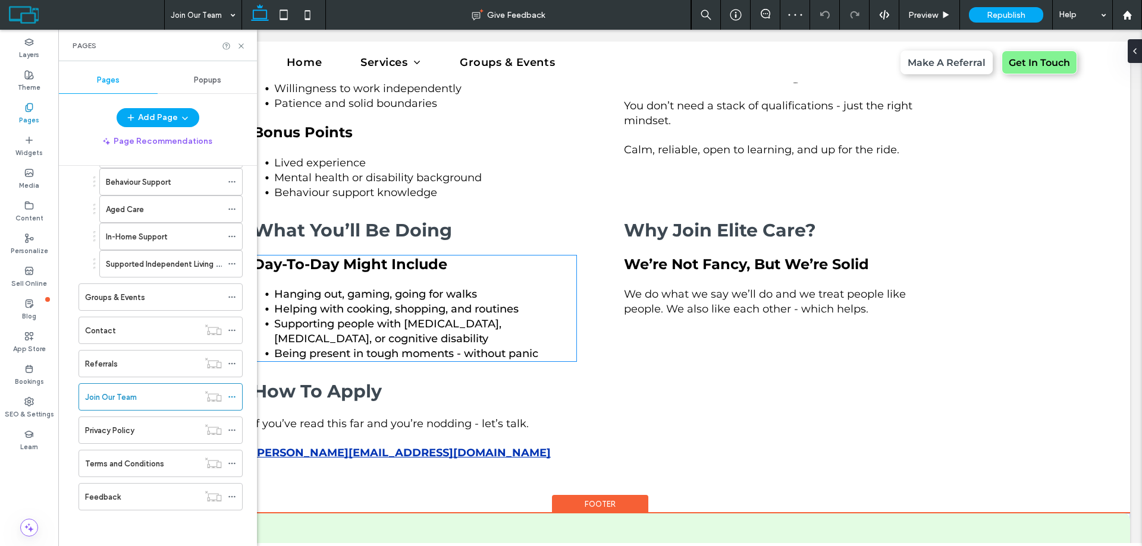
scroll to position [1130, 0]
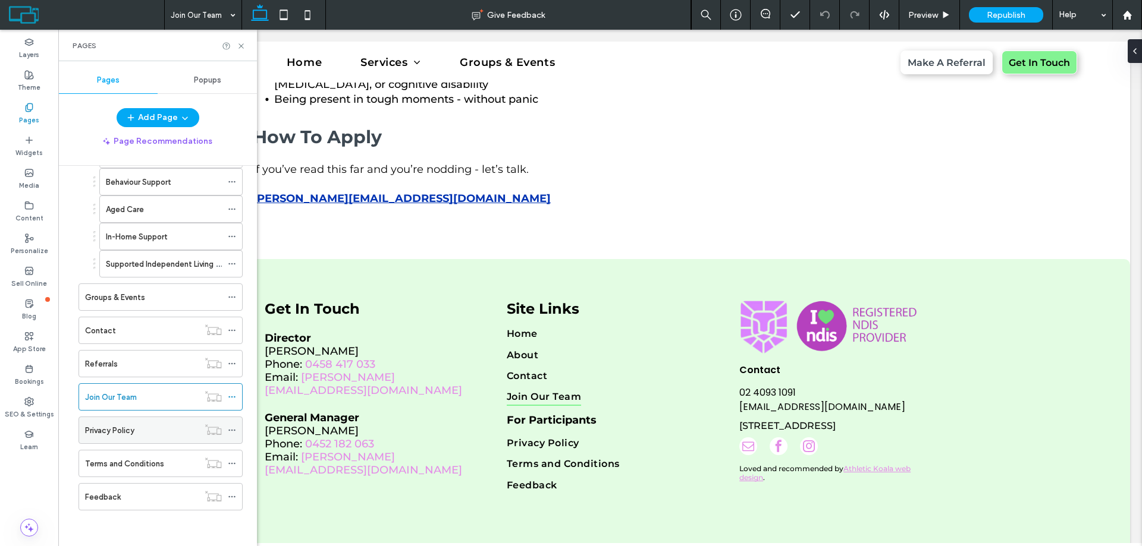
click at [125, 435] on label "Privacy Policy" at bounding box center [109, 430] width 49 height 21
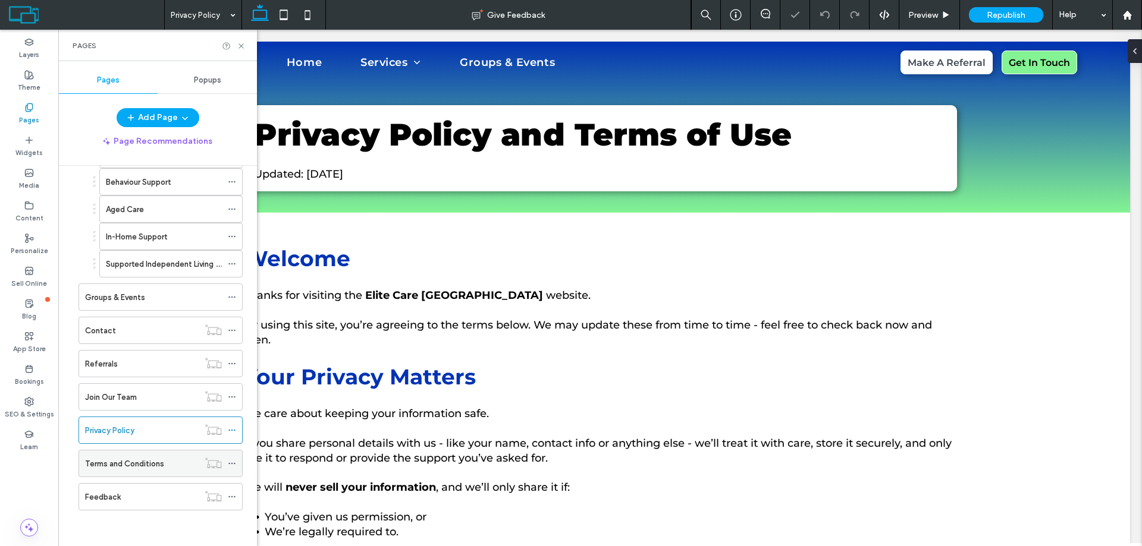
click at [181, 464] on div "Terms and Conditions" at bounding box center [142, 464] width 114 height 12
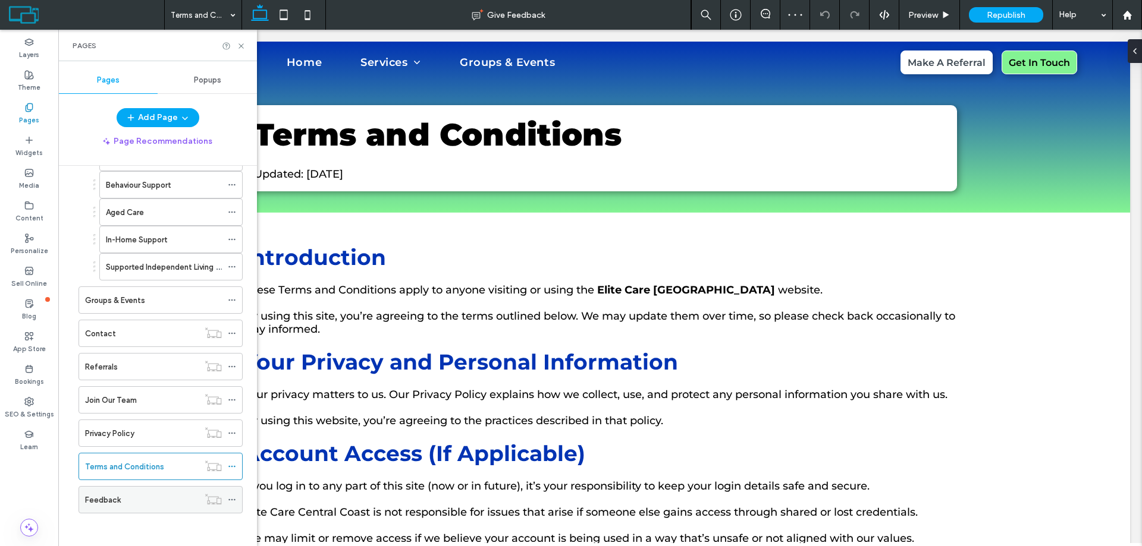
scroll to position [139, 0]
click at [123, 497] on div "Feedback" at bounding box center [142, 497] width 114 height 12
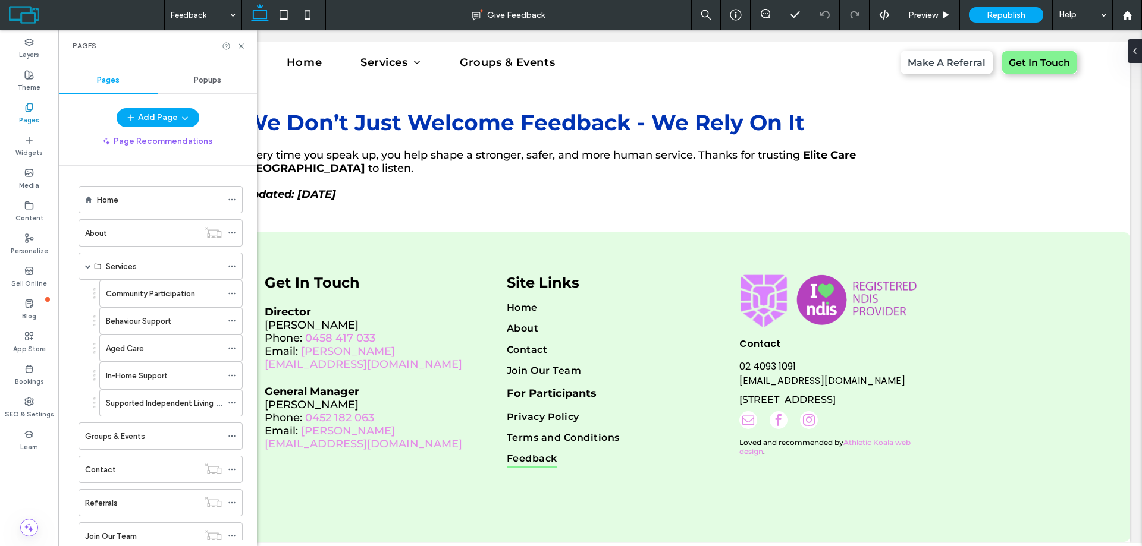
drag, startPoint x: 134, startPoint y: 198, endPoint x: 227, endPoint y: 233, distance: 99.2
click at [134, 198] on div "Home" at bounding box center [159, 200] width 125 height 12
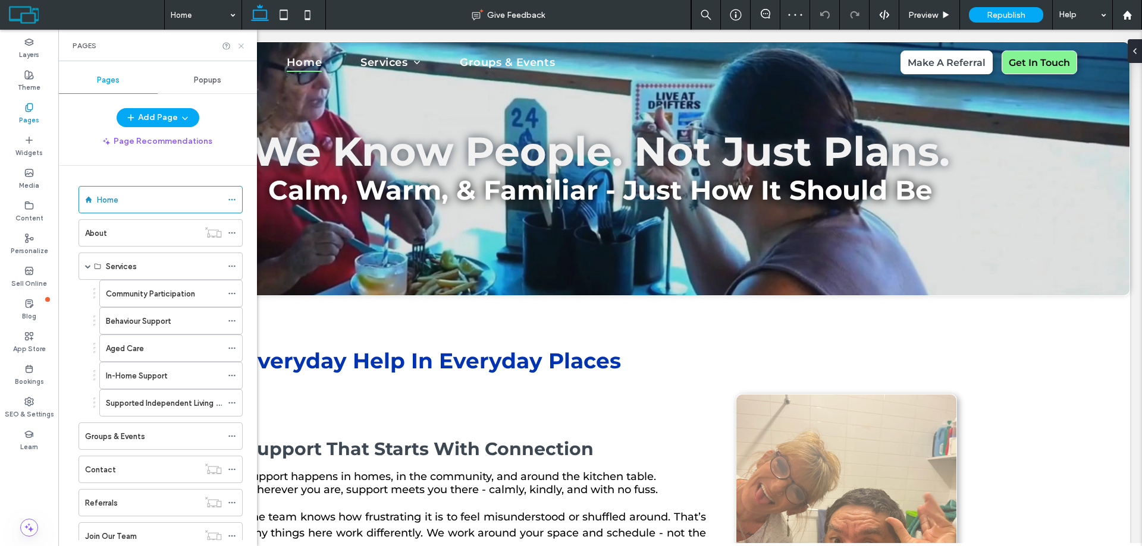
click at [243, 45] on icon at bounding box center [241, 46] width 9 height 9
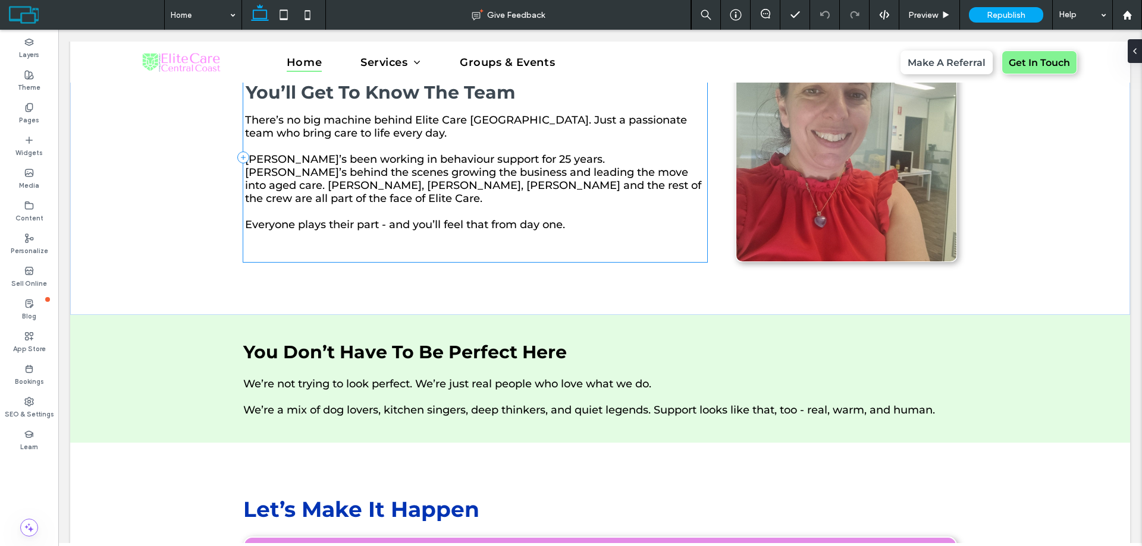
scroll to position [3746, 0]
